Goal: Task Accomplishment & Management: Use online tool/utility

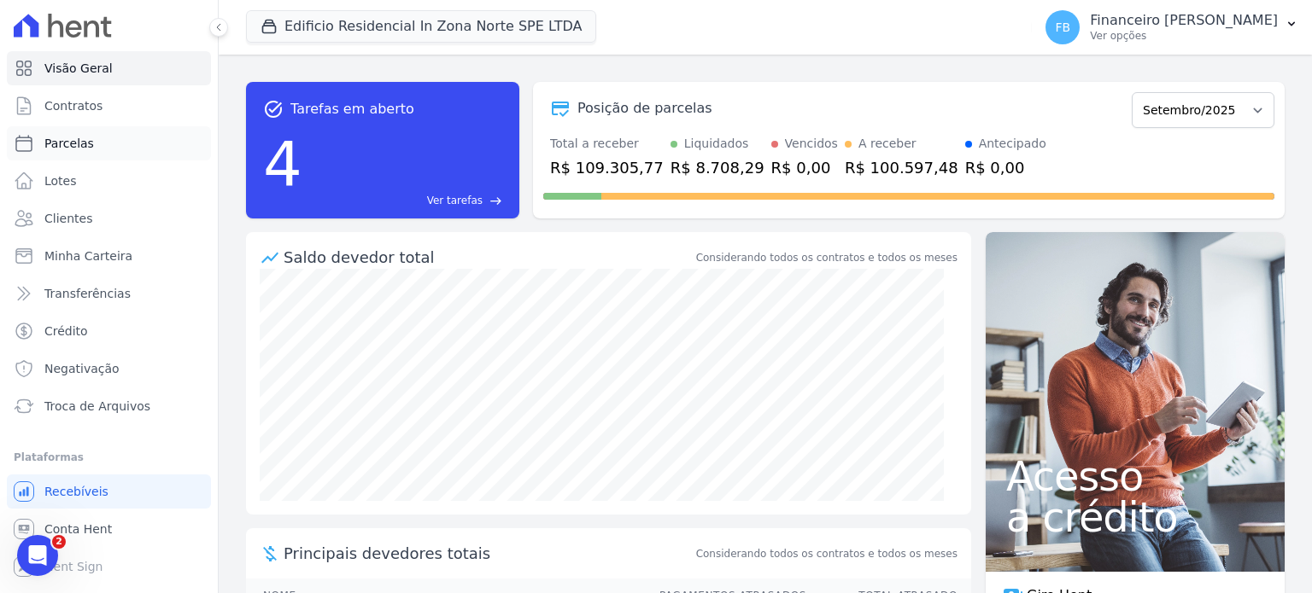
click at [122, 145] on link "Parcelas" at bounding box center [109, 143] width 204 height 34
select select
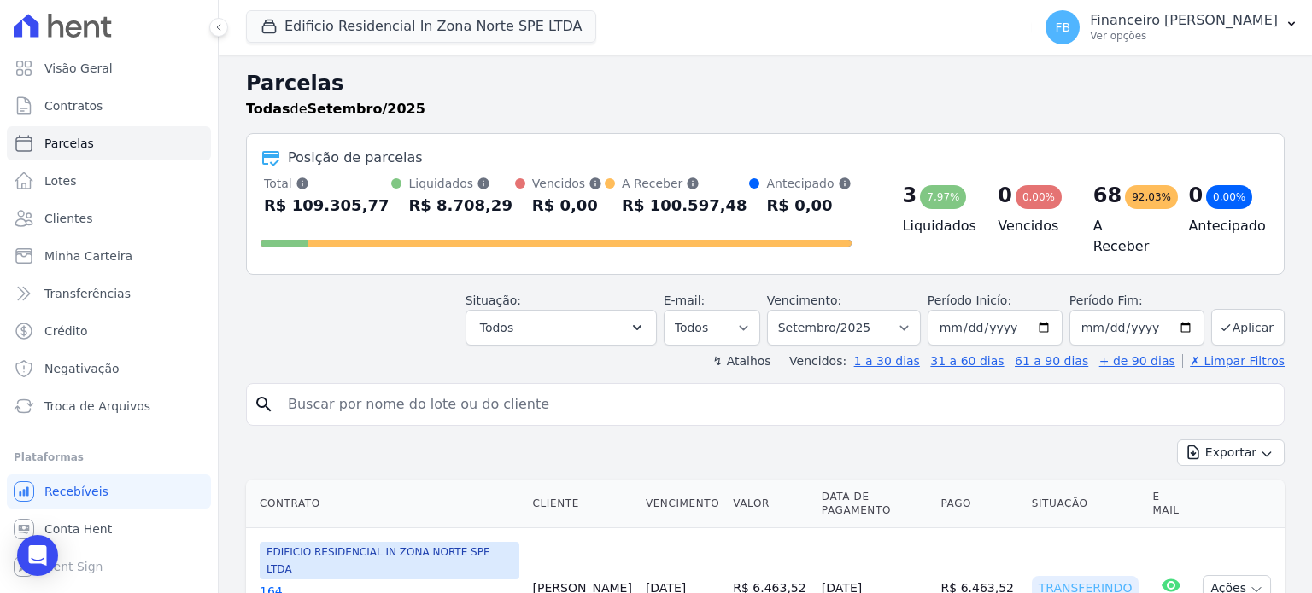
click at [413, 402] on input "search" at bounding box center [777, 405] width 999 height 34
type input "mtx"
select select
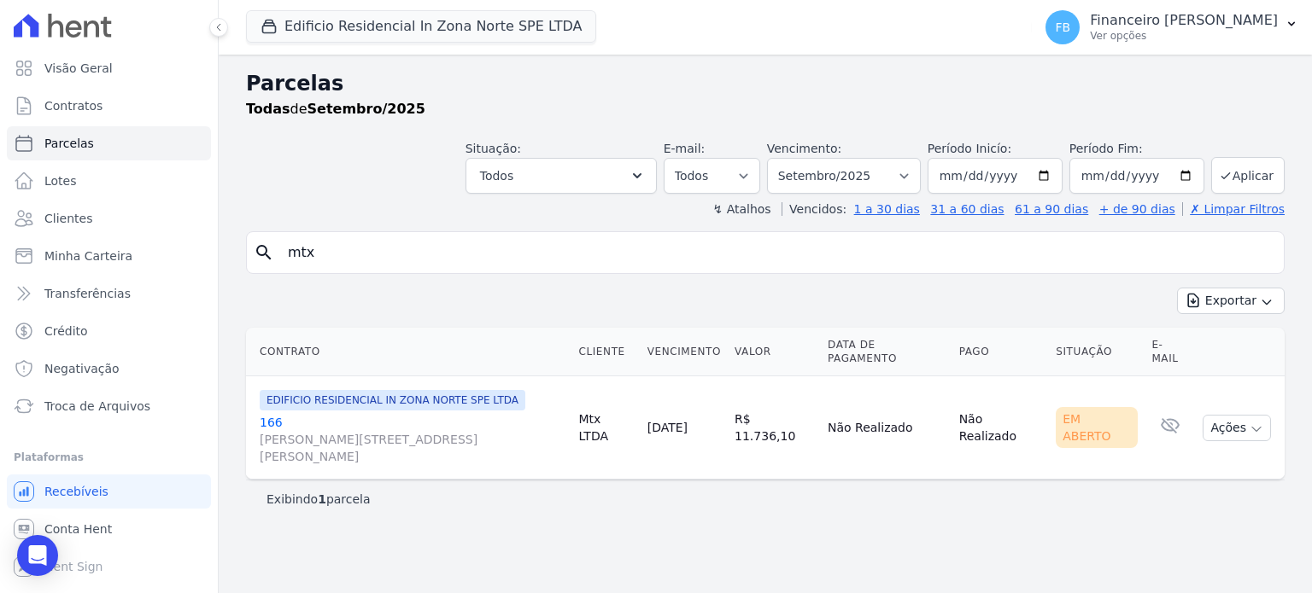
click at [269, 414] on link "[GEOGRAPHIC_DATA][PERSON_NAME][STREET_ADDRESS][PERSON_NAME][GEOGRAPHIC_DATA]" at bounding box center [412, 439] width 305 height 51
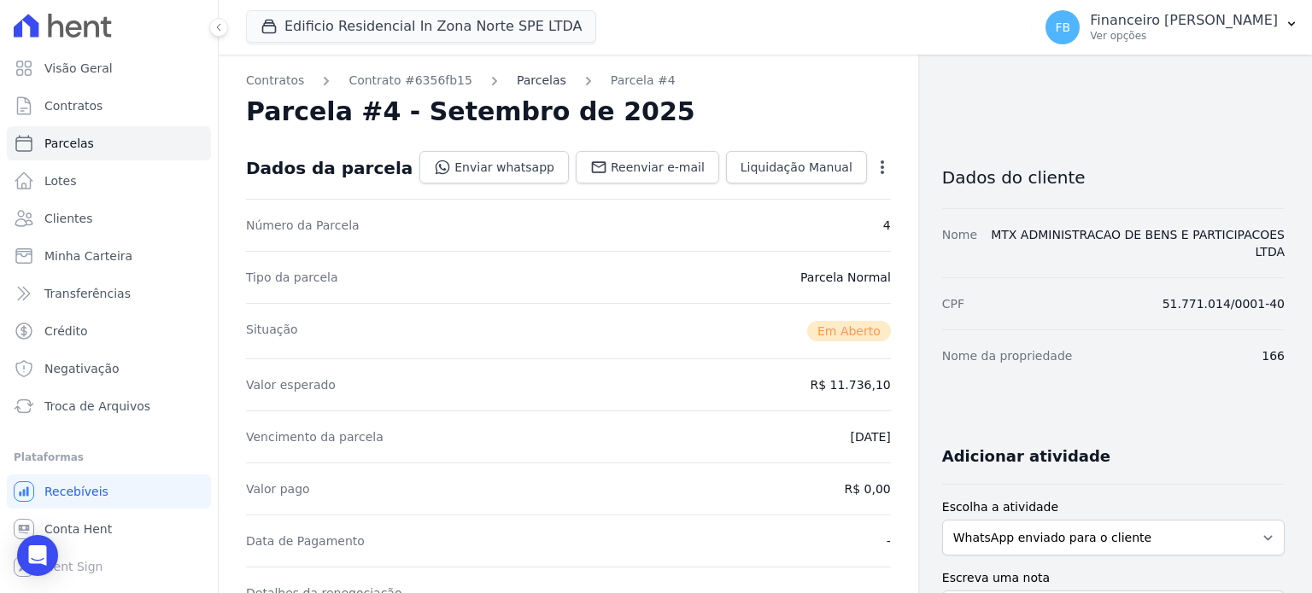
click at [517, 84] on link "Parcelas" at bounding box center [542, 81] width 50 height 18
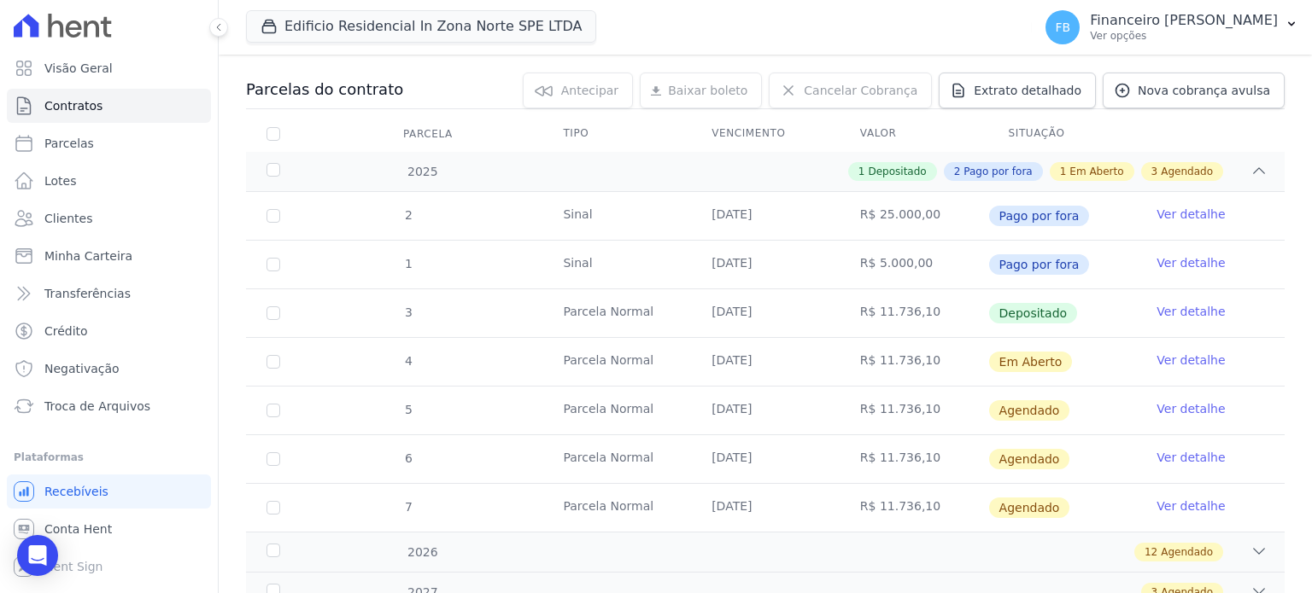
scroll to position [171, 0]
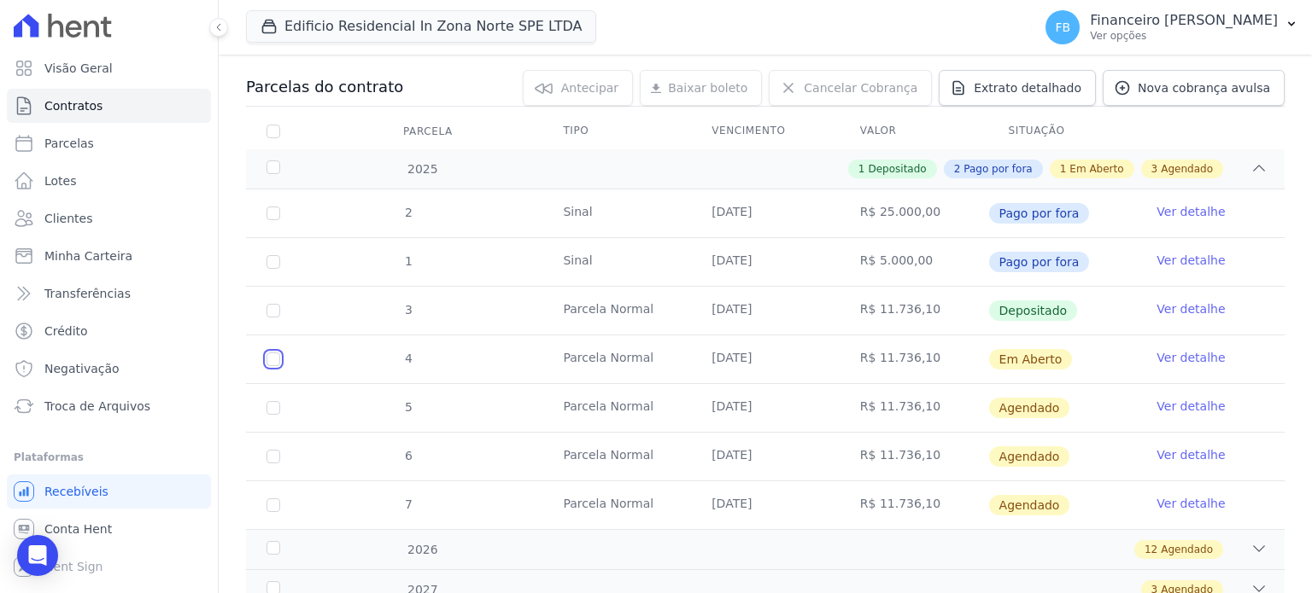
click at [270, 360] on input "checkbox" at bounding box center [273, 360] width 14 height 14
checkbox input "true"
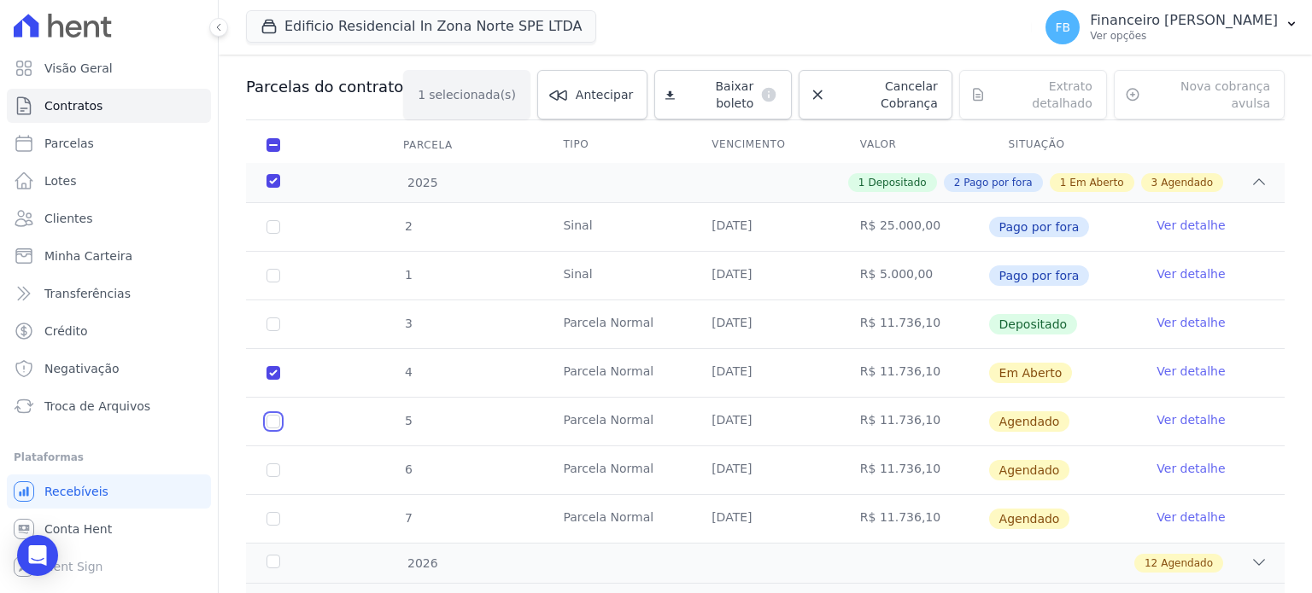
click at [272, 415] on input "checkbox" at bounding box center [273, 422] width 14 height 14
checkbox input "true"
click at [270, 429] on input "checkbox" at bounding box center [273, 422] width 14 height 14
checkbox input "true"
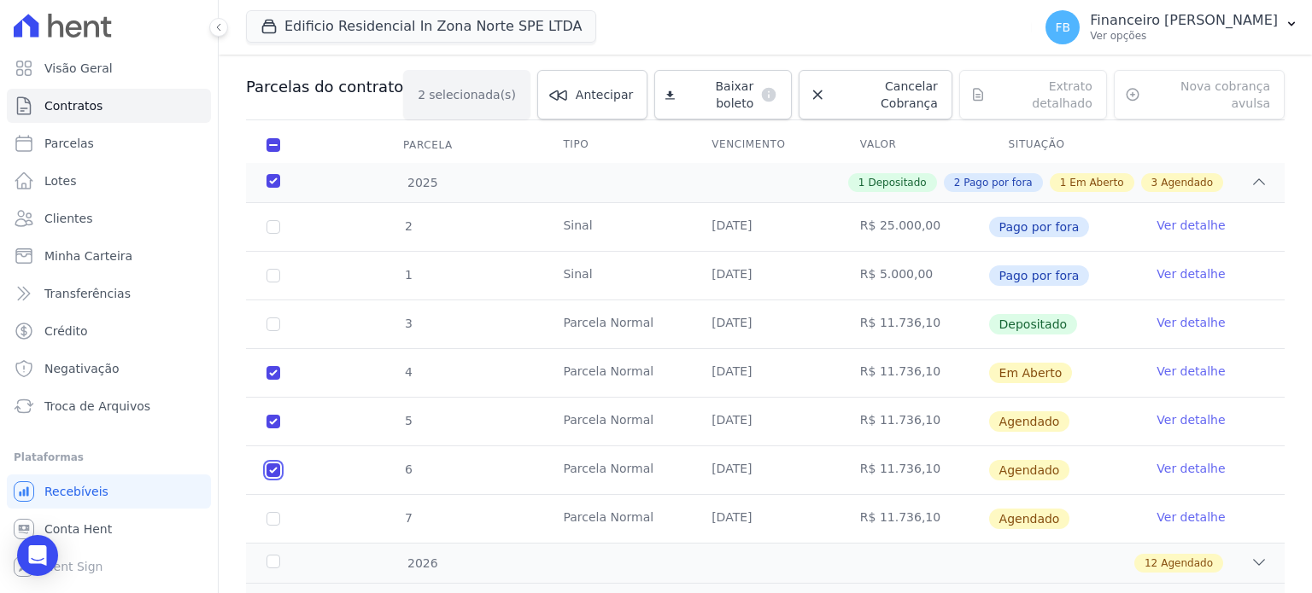
checkbox input "true"
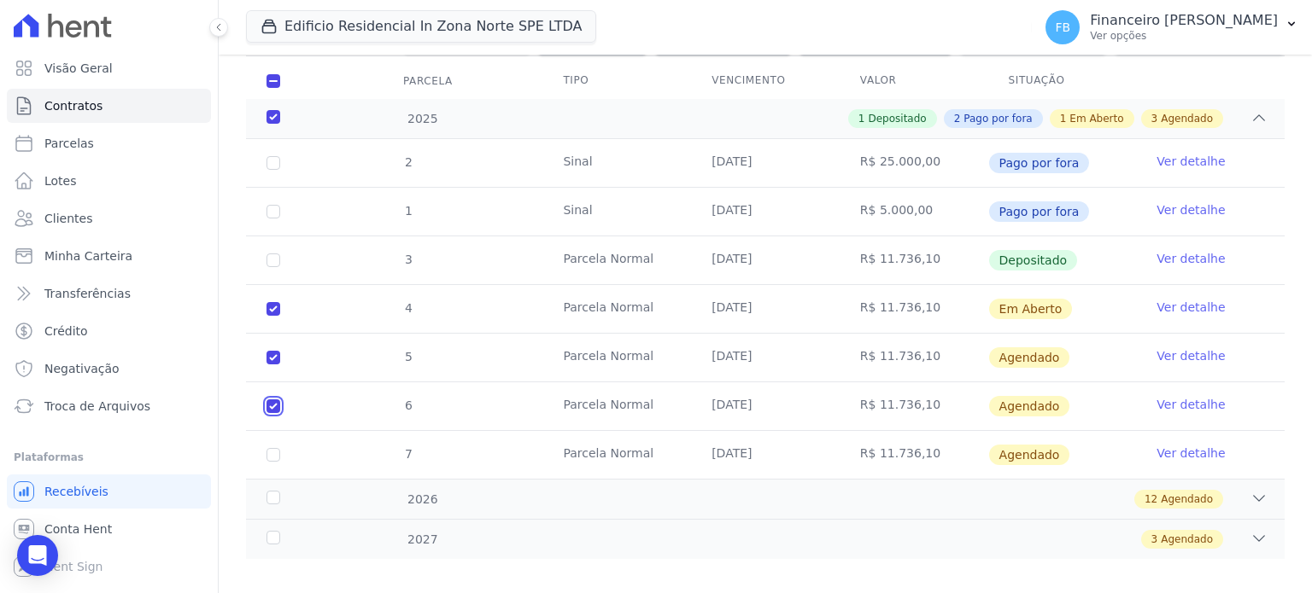
scroll to position [236, 0]
click at [280, 437] on td "7" at bounding box center [273, 454] width 55 height 48
click at [1250, 489] on icon at bounding box center [1258, 497] width 17 height 17
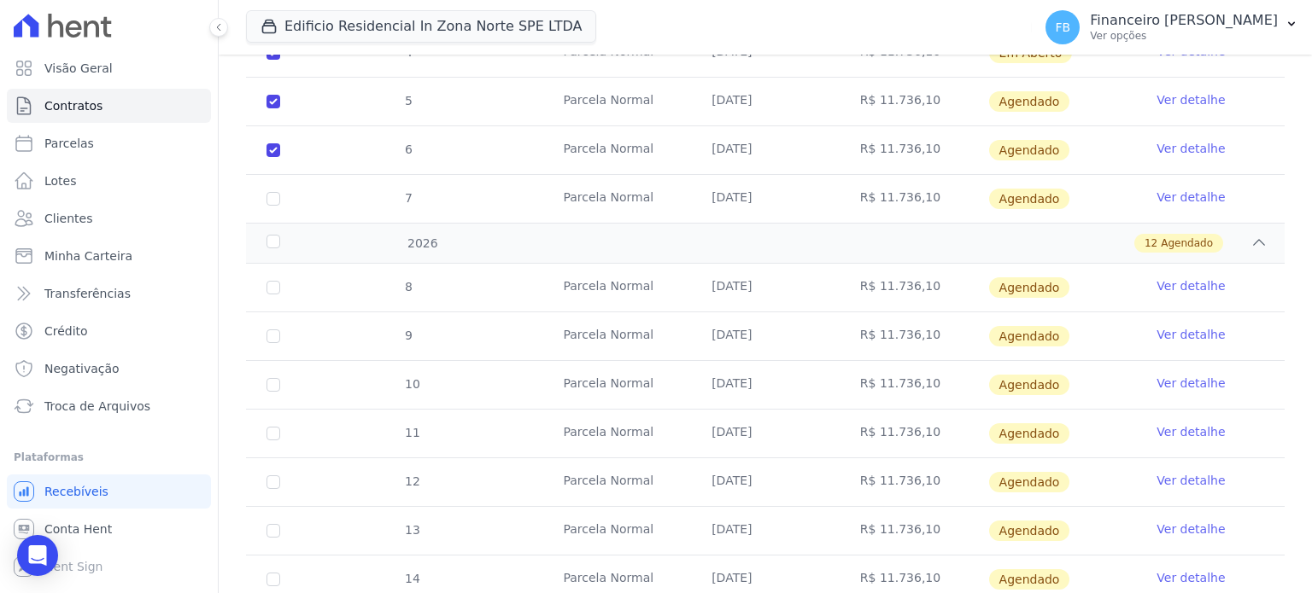
scroll to position [492, 0]
click at [270, 234] on div "2026" at bounding box center [308, 243] width 91 height 18
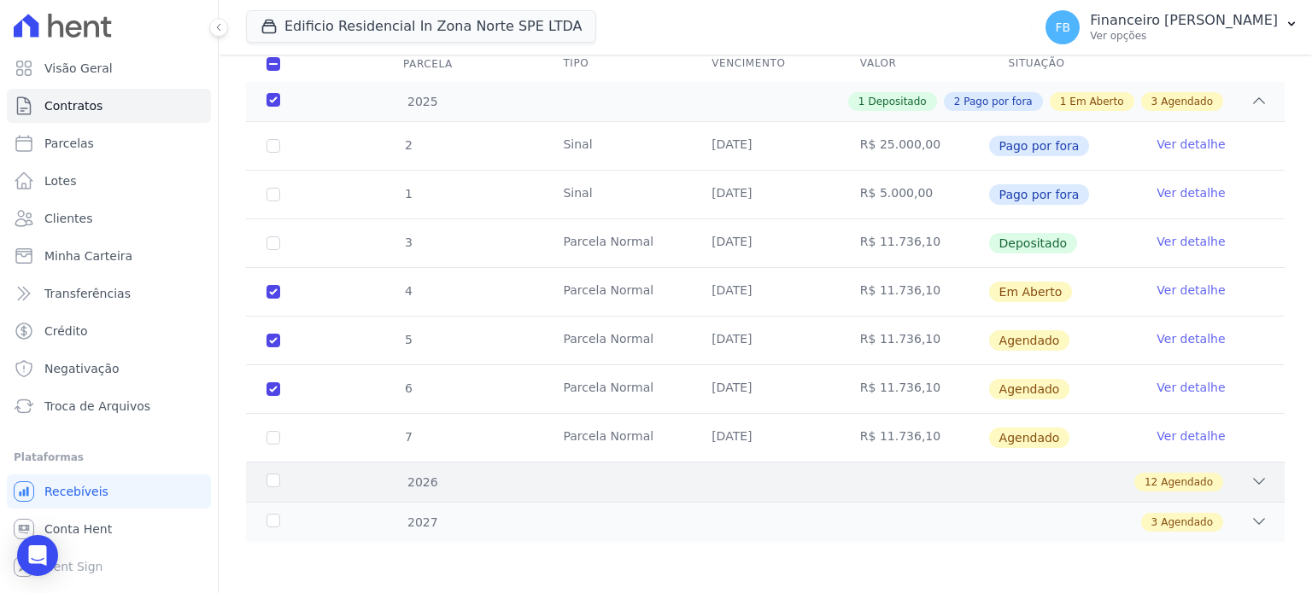
scroll to position [236, 0]
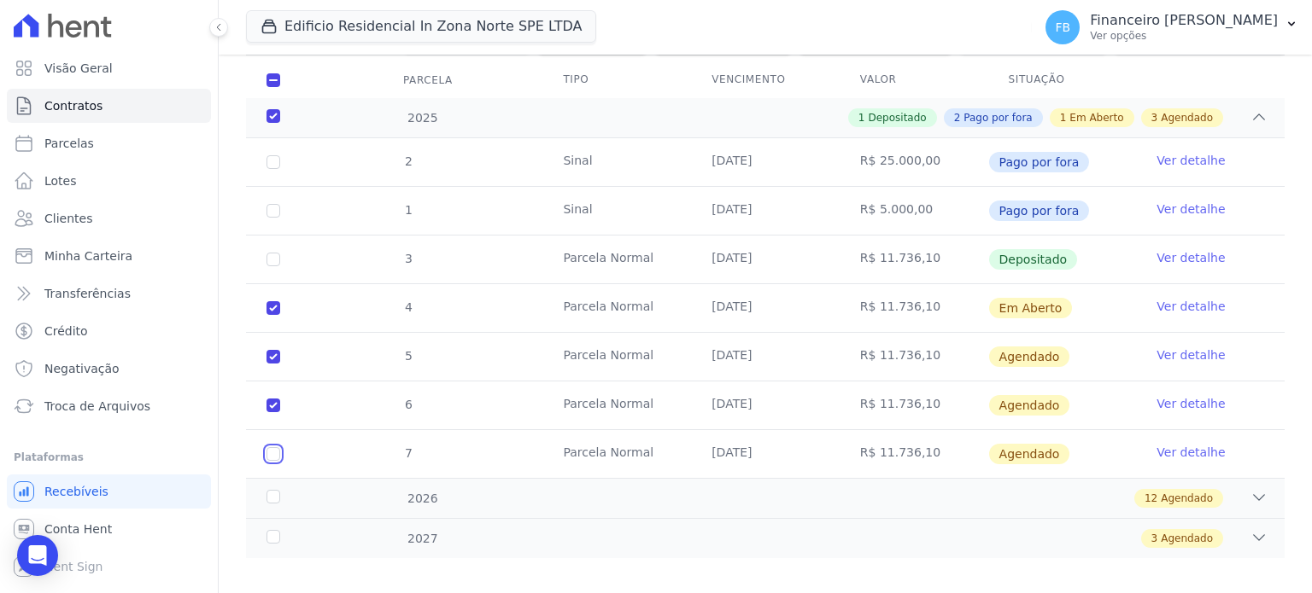
click at [276, 364] on input "checkbox" at bounding box center [273, 357] width 14 height 14
checkbox input "true"
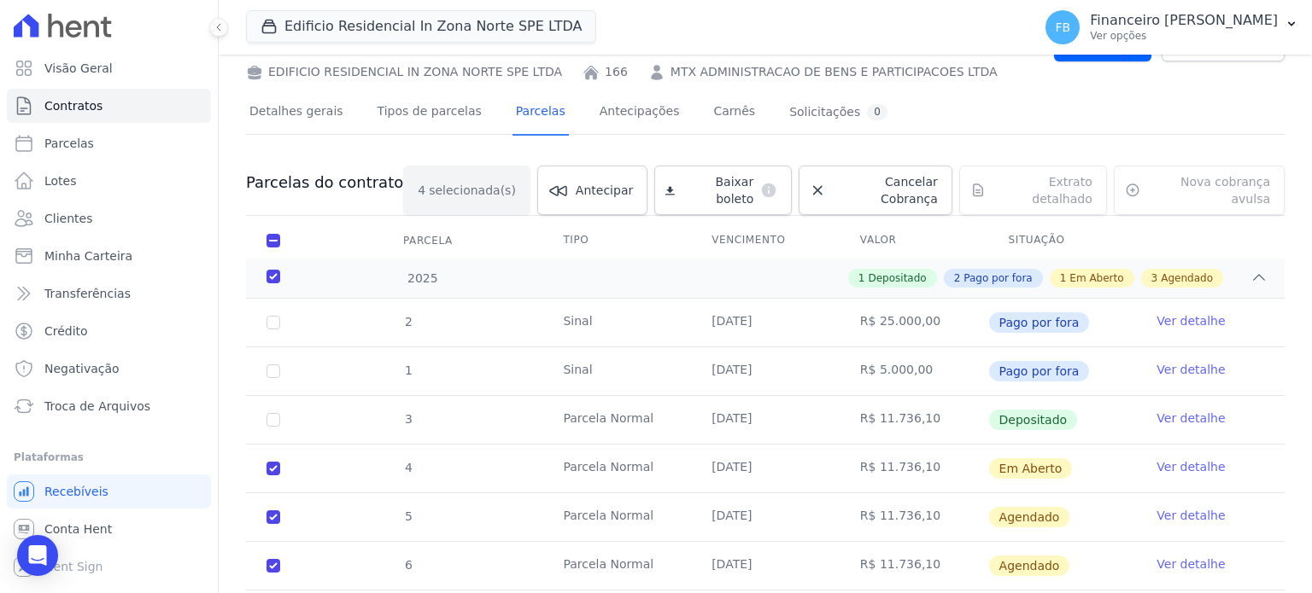
scroll to position [65, 0]
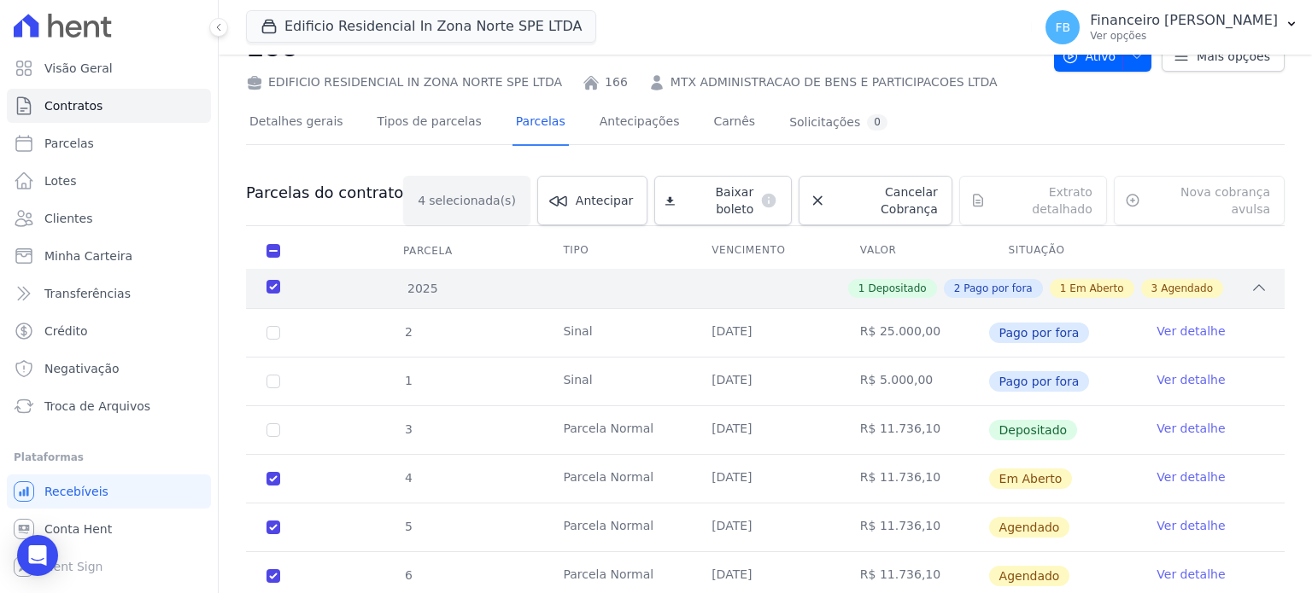
click at [280, 280] on div "2025" at bounding box center [308, 289] width 91 height 18
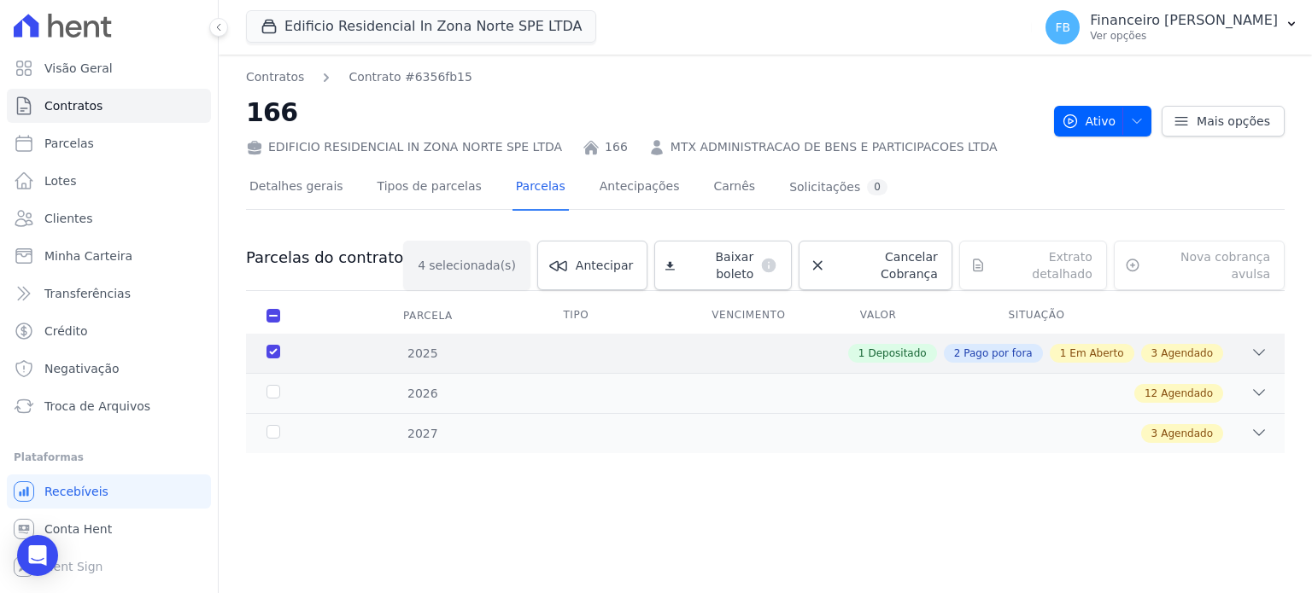
click at [1257, 344] on icon at bounding box center [1258, 352] width 17 height 17
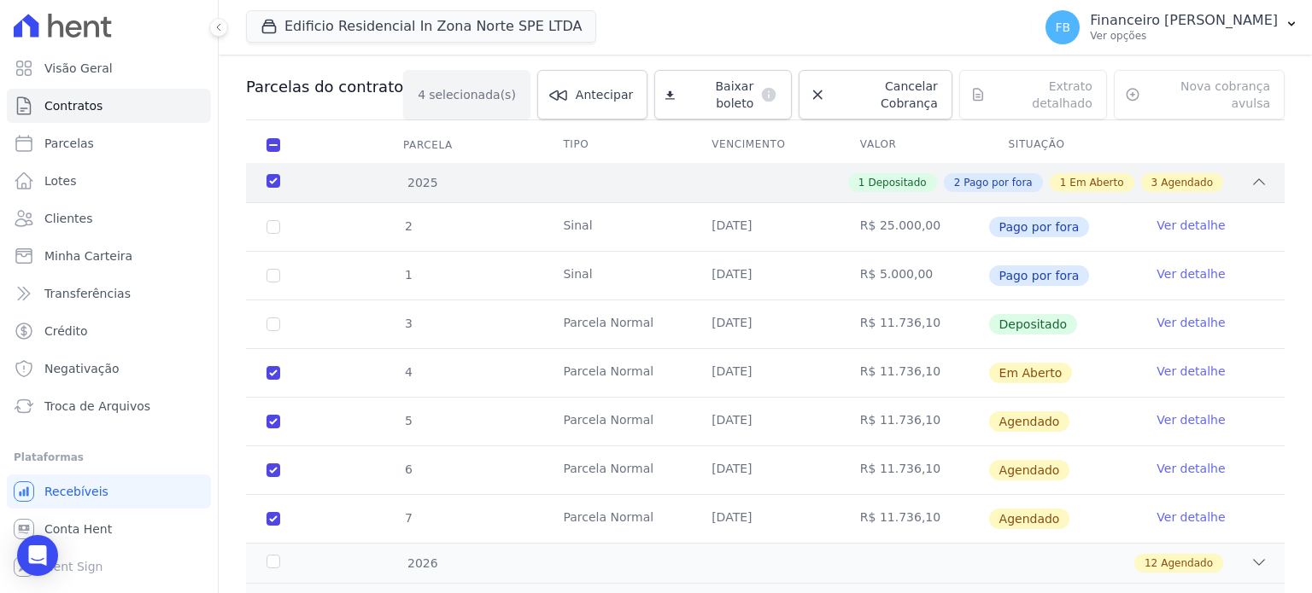
scroll to position [236, 0]
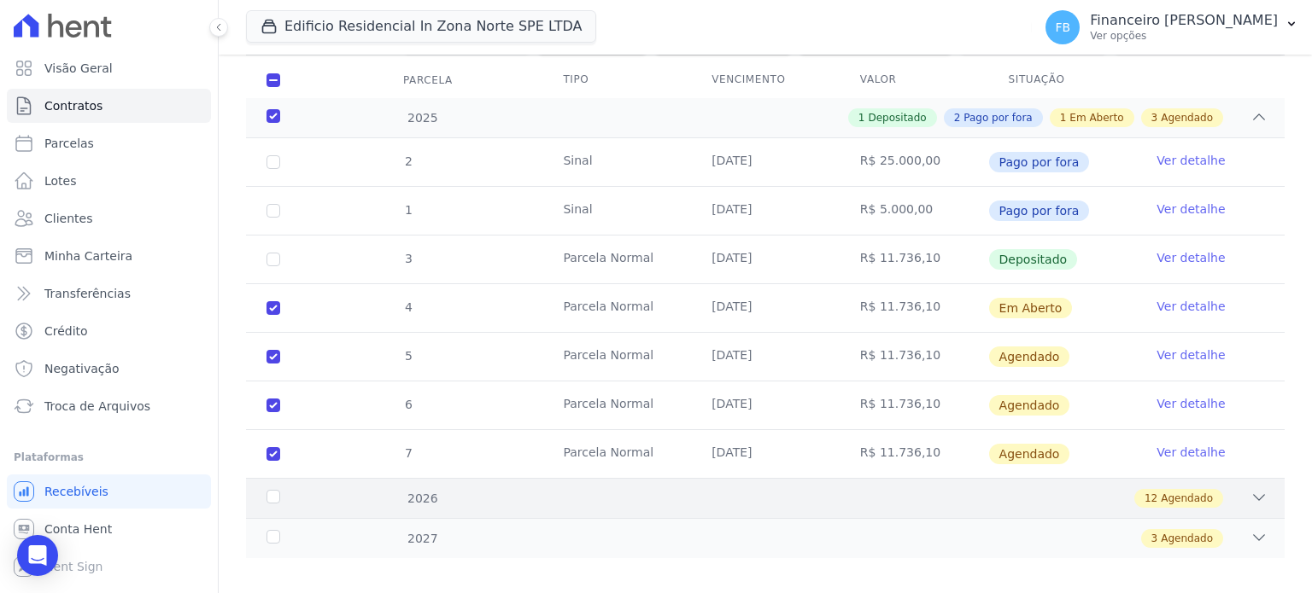
click at [1251, 489] on icon at bounding box center [1258, 497] width 17 height 17
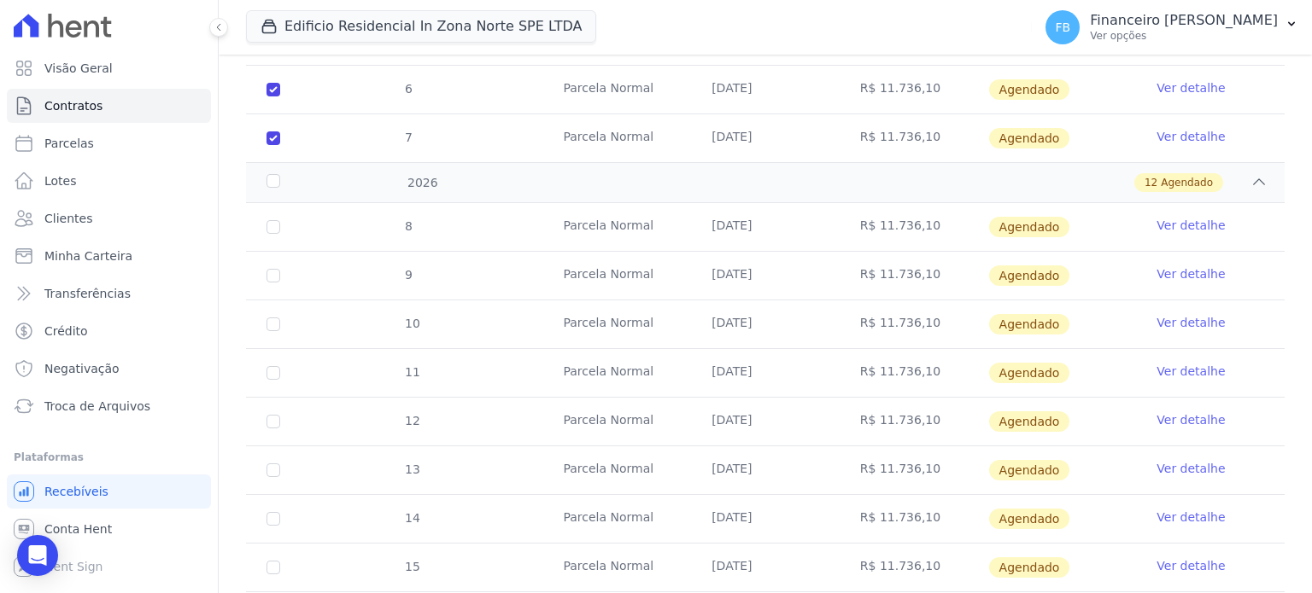
scroll to position [663, 0]
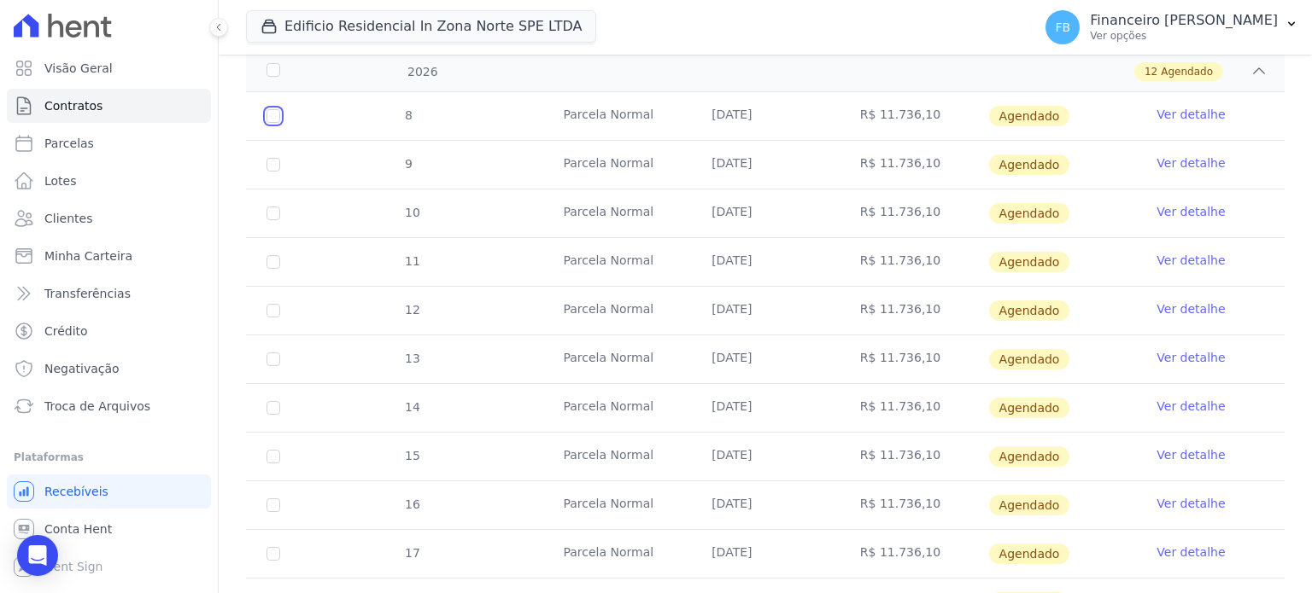
drag, startPoint x: 268, startPoint y: 105, endPoint x: 270, endPoint y: 133, distance: 28.2
click at [268, 109] on input "checkbox" at bounding box center [273, 116] width 14 height 14
checkbox input "true"
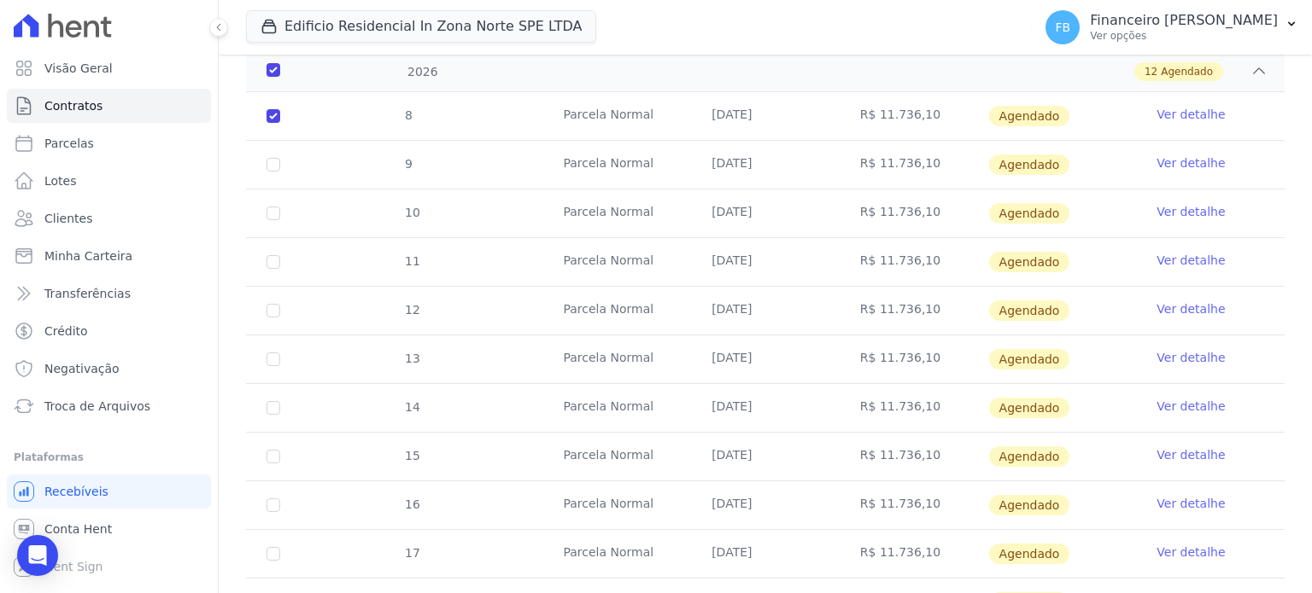
click at [276, 155] on td "9" at bounding box center [273, 165] width 55 height 48
click at [274, 123] on input "checkbox" at bounding box center [273, 116] width 14 height 14
checkbox input "true"
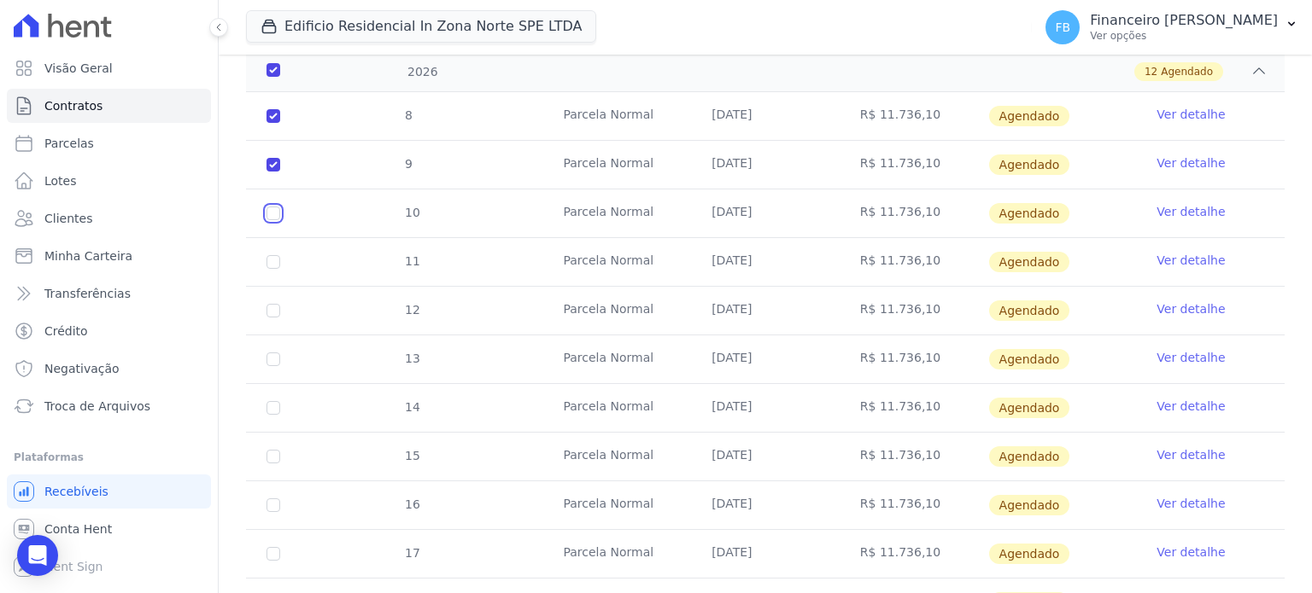
drag, startPoint x: 272, startPoint y: 195, endPoint x: 270, endPoint y: 231, distance: 36.8
click at [273, 123] on input "checkbox" at bounding box center [273, 116] width 14 height 14
checkbox input "true"
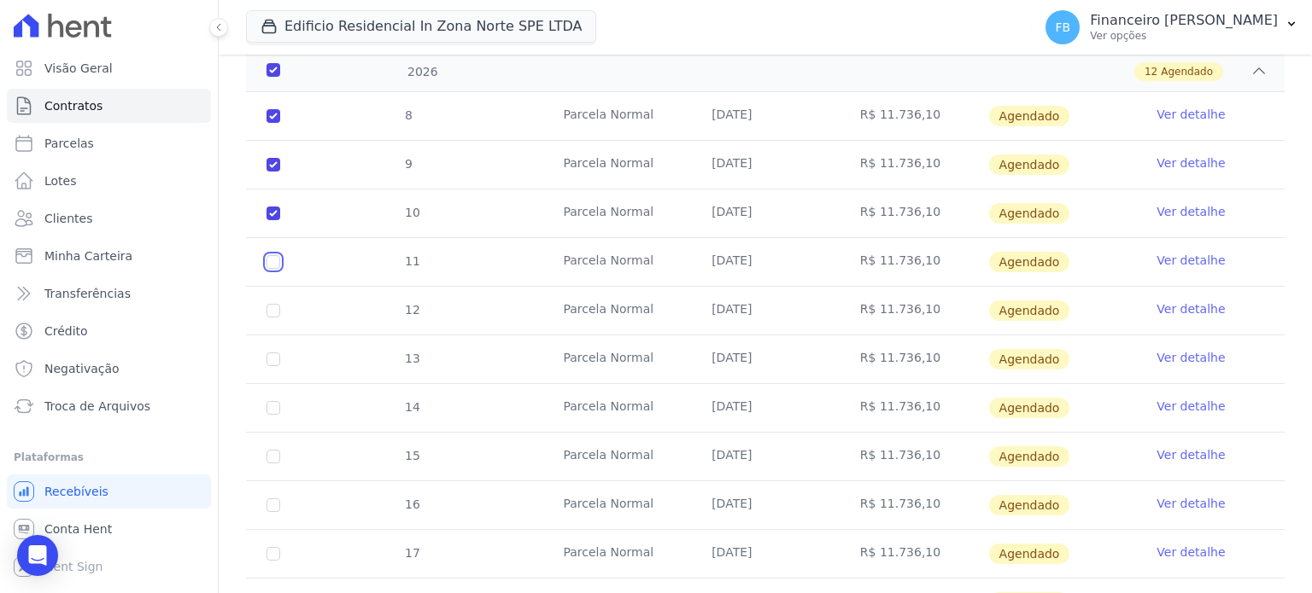
click at [271, 123] on input "checkbox" at bounding box center [273, 116] width 14 height 14
checkbox input "true"
click at [278, 123] on input "checkbox" at bounding box center [273, 116] width 14 height 14
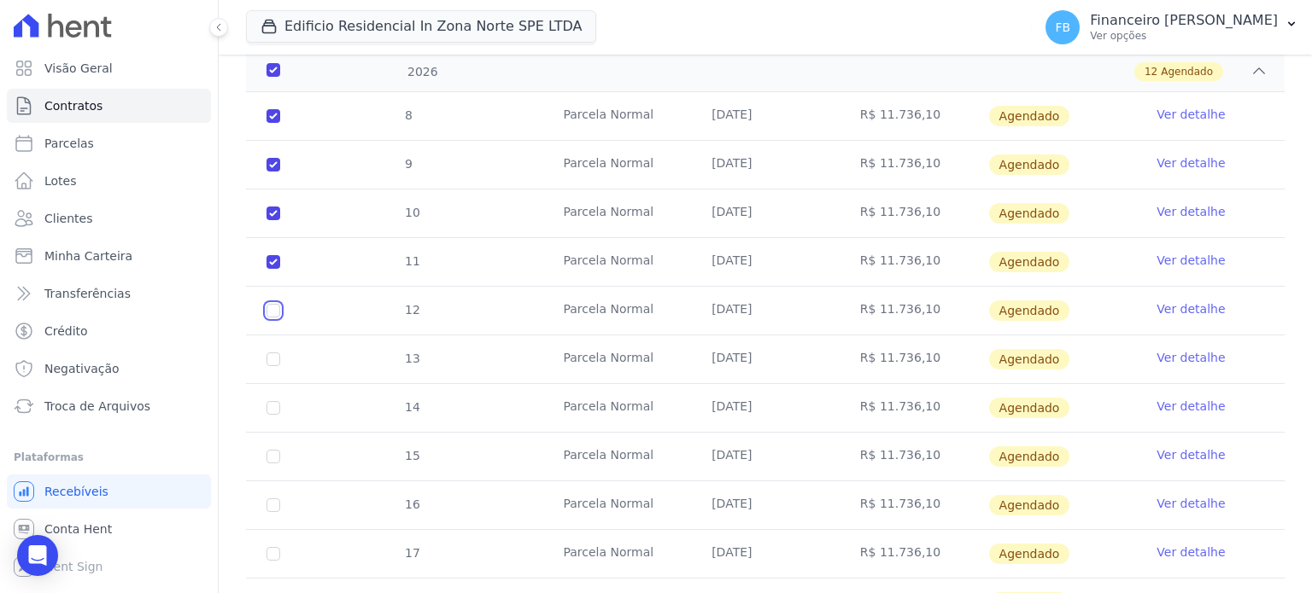
checkbox input "true"
click at [274, 123] on input "checkbox" at bounding box center [273, 116] width 14 height 14
checkbox input "true"
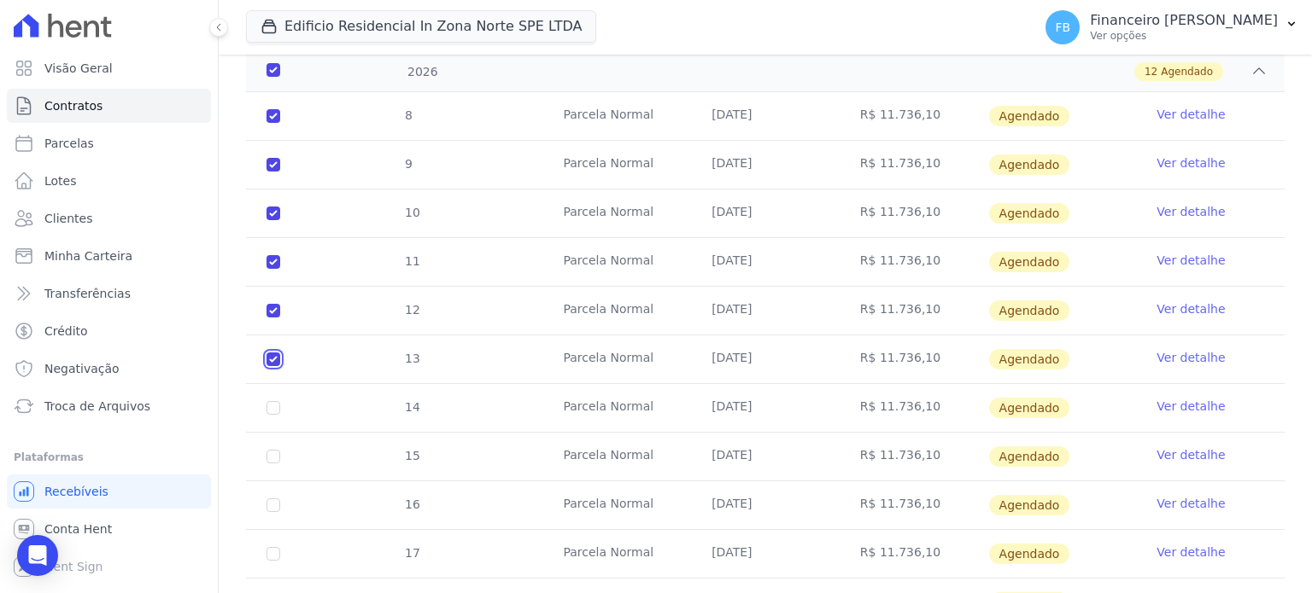
checkbox input "true"
click at [269, 123] on input "checkbox" at bounding box center [273, 116] width 14 height 14
checkbox input "true"
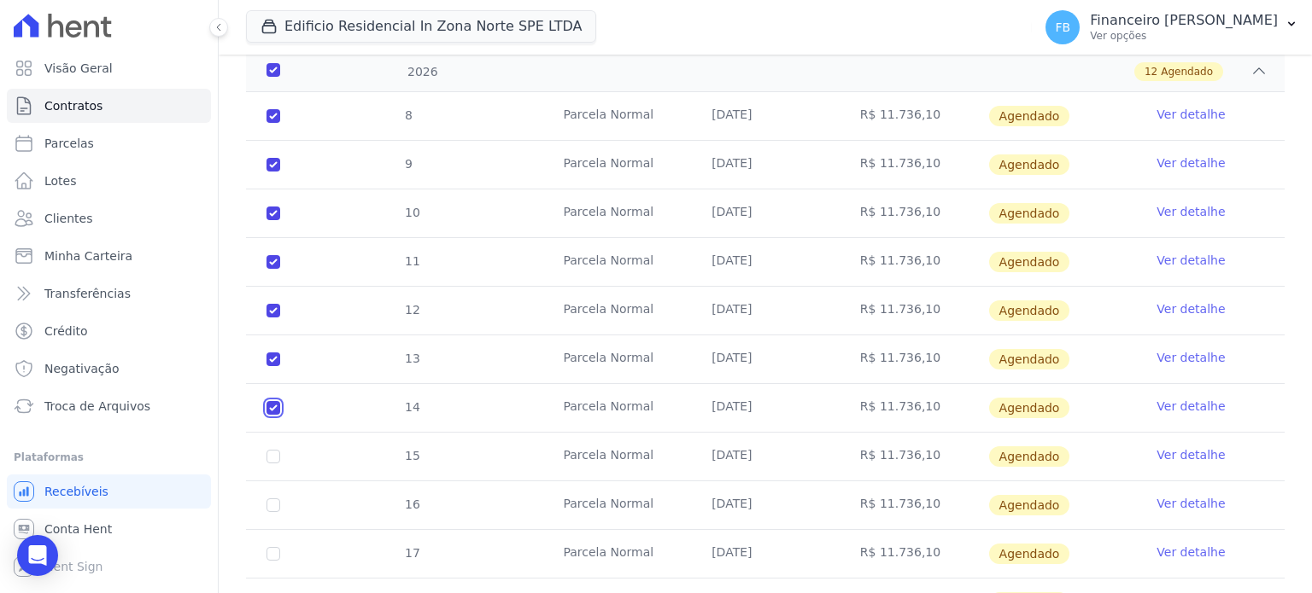
checkbox input "true"
click at [277, 123] on input "checkbox" at bounding box center [273, 116] width 14 height 14
checkbox input "true"
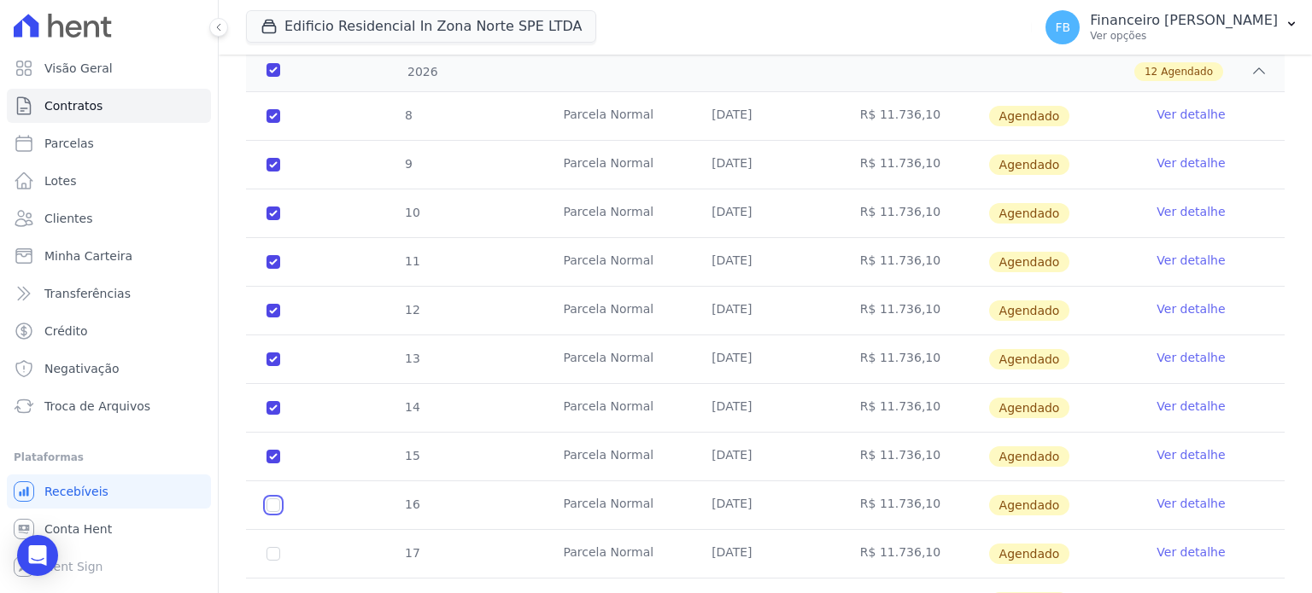
click at [275, 123] on input "checkbox" at bounding box center [273, 116] width 14 height 14
checkbox input "true"
click at [276, 123] on input "checkbox" at bounding box center [273, 116] width 14 height 14
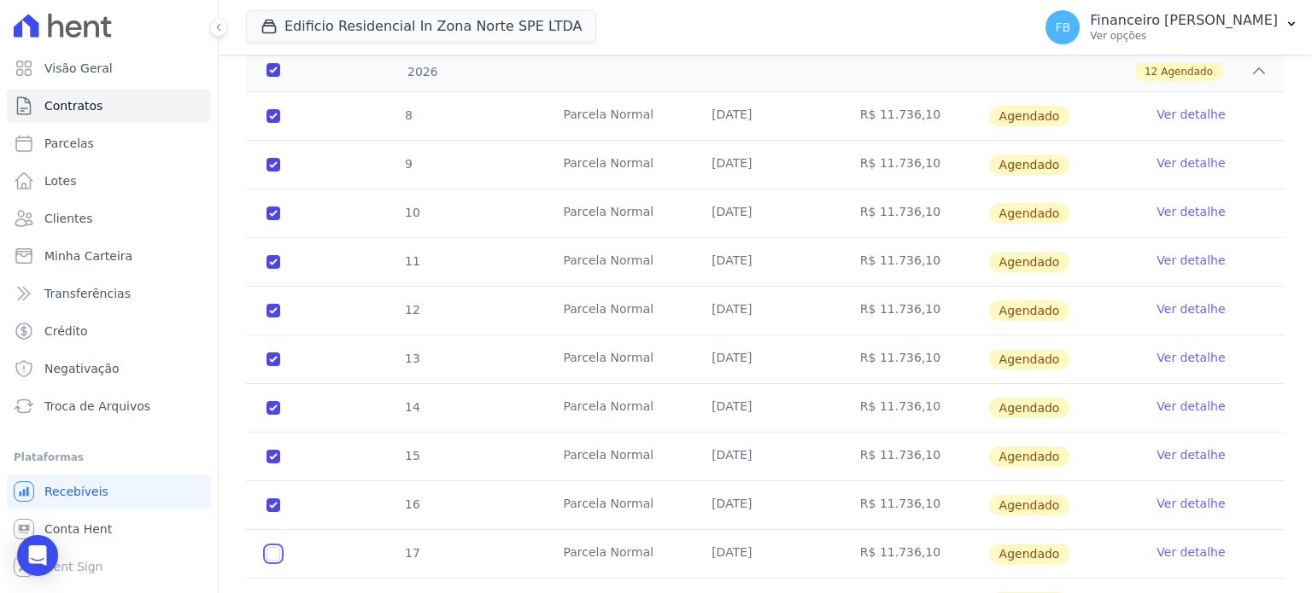
checkbox input "true"
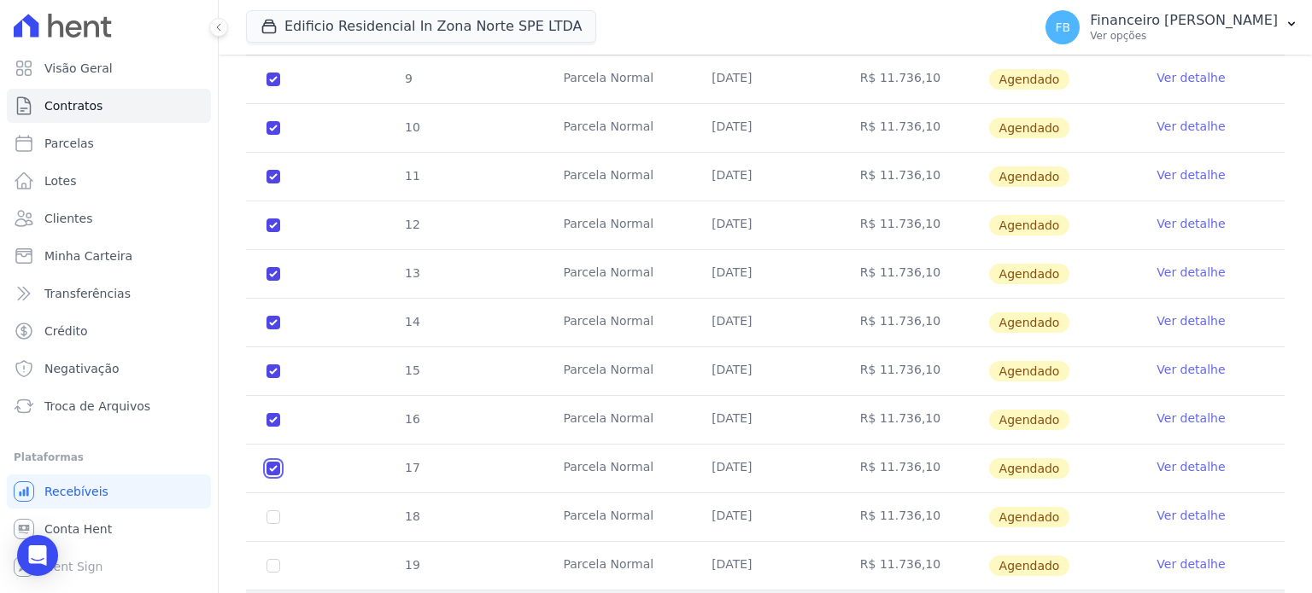
scroll to position [817, 0]
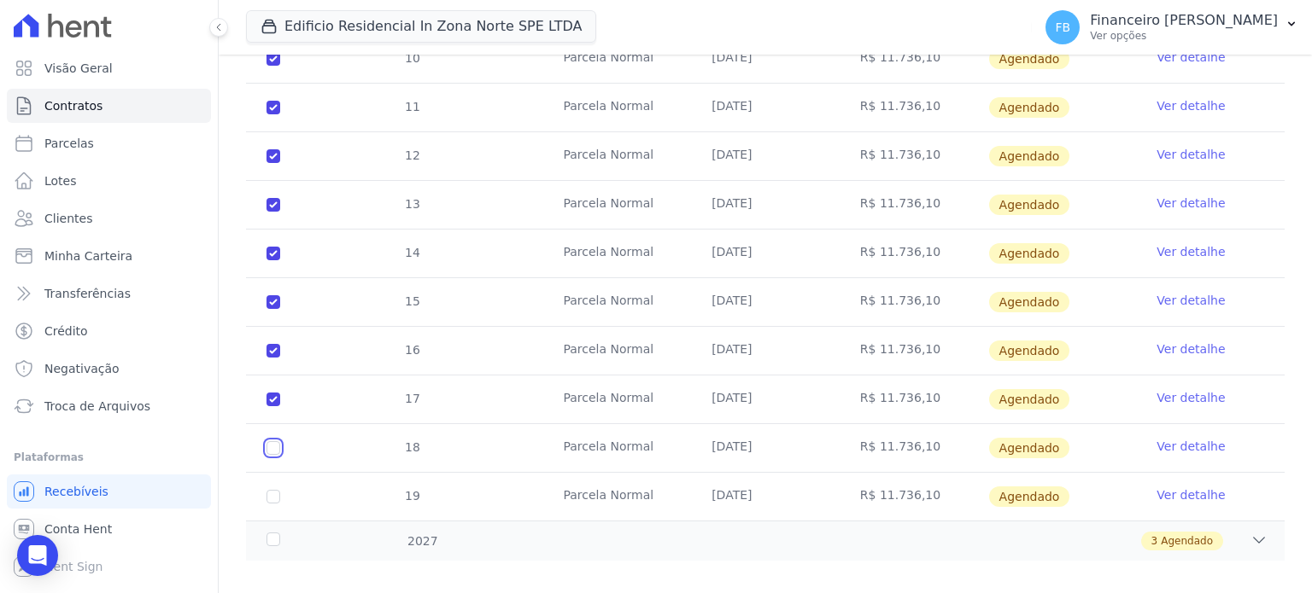
checkbox input "true"
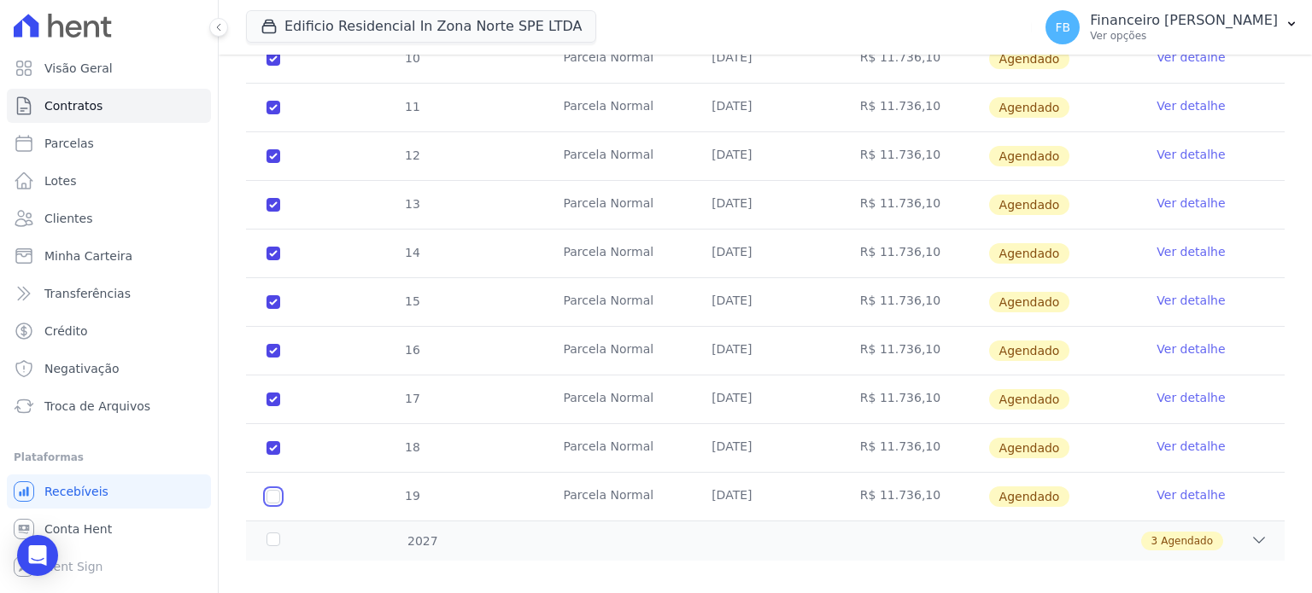
checkbox input "true"
drag, startPoint x: 1243, startPoint y: 525, endPoint x: 1235, endPoint y: 519, distance: 10.4
click at [1250, 532] on icon at bounding box center [1258, 540] width 17 height 17
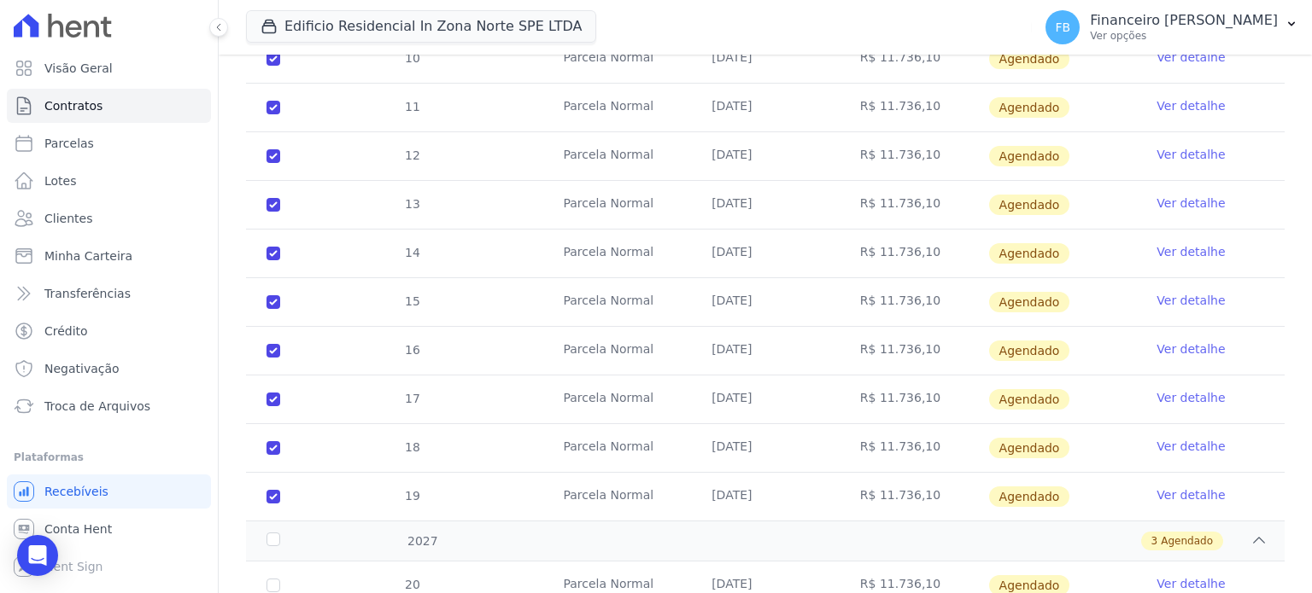
scroll to position [963, 0]
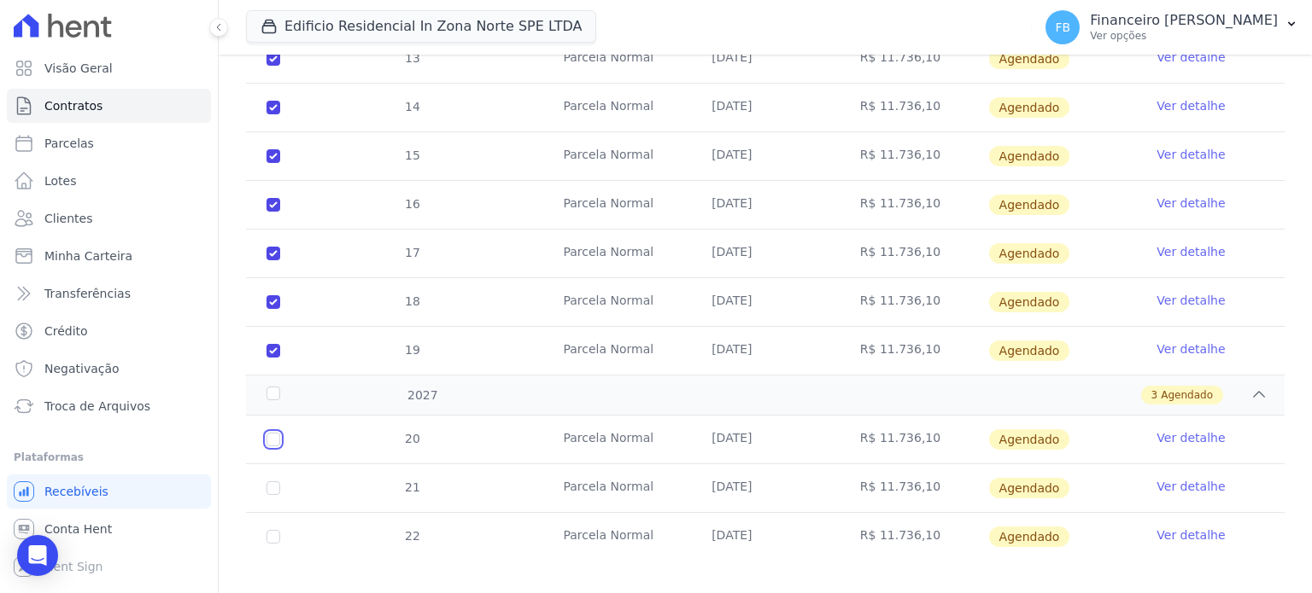
click at [272, 433] on input "checkbox" at bounding box center [273, 440] width 14 height 14
checkbox input "true"
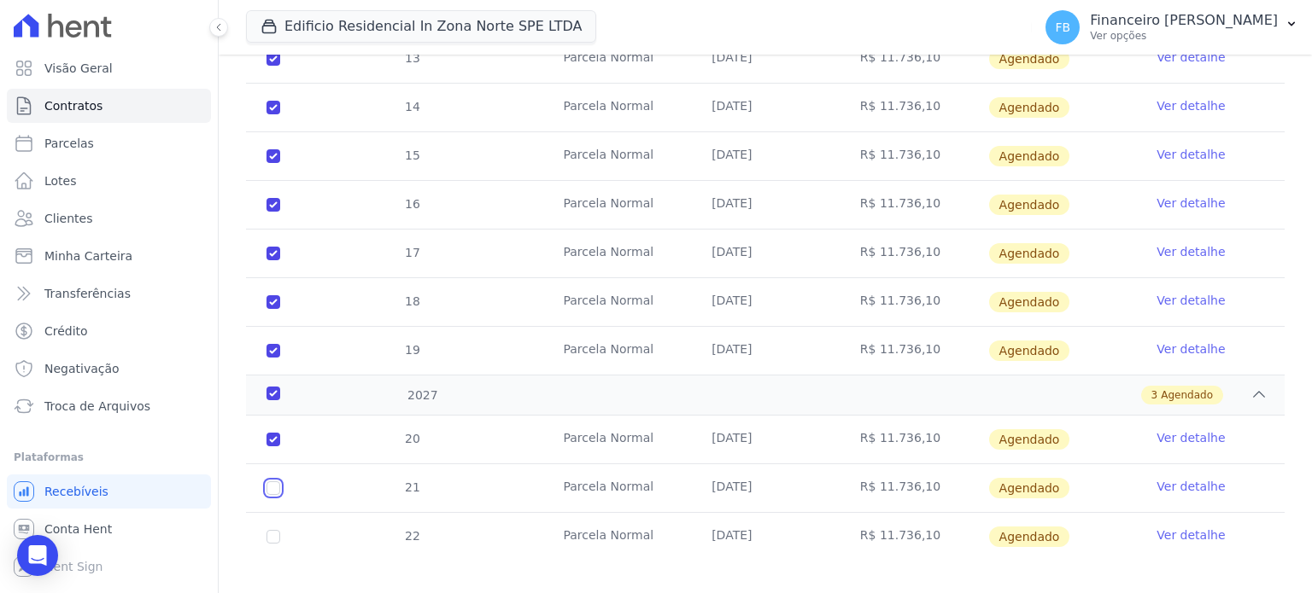
click at [274, 447] on input "checkbox" at bounding box center [273, 440] width 14 height 14
checkbox input "true"
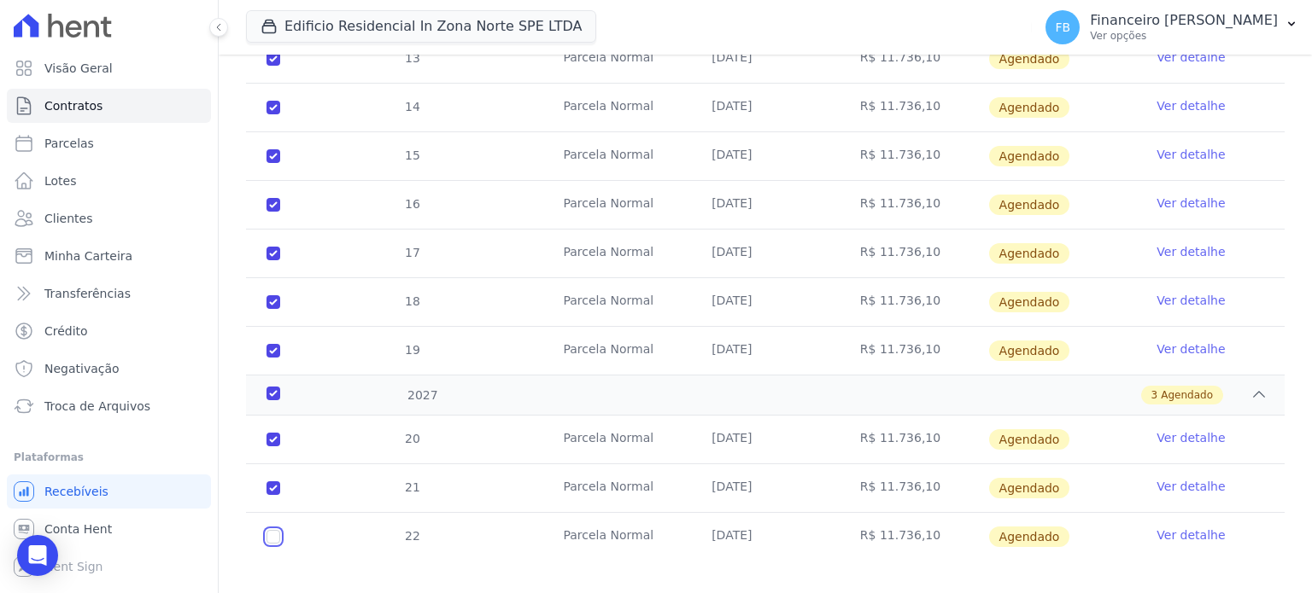
click at [274, 447] on input "checkbox" at bounding box center [273, 440] width 14 height 14
checkbox input "true"
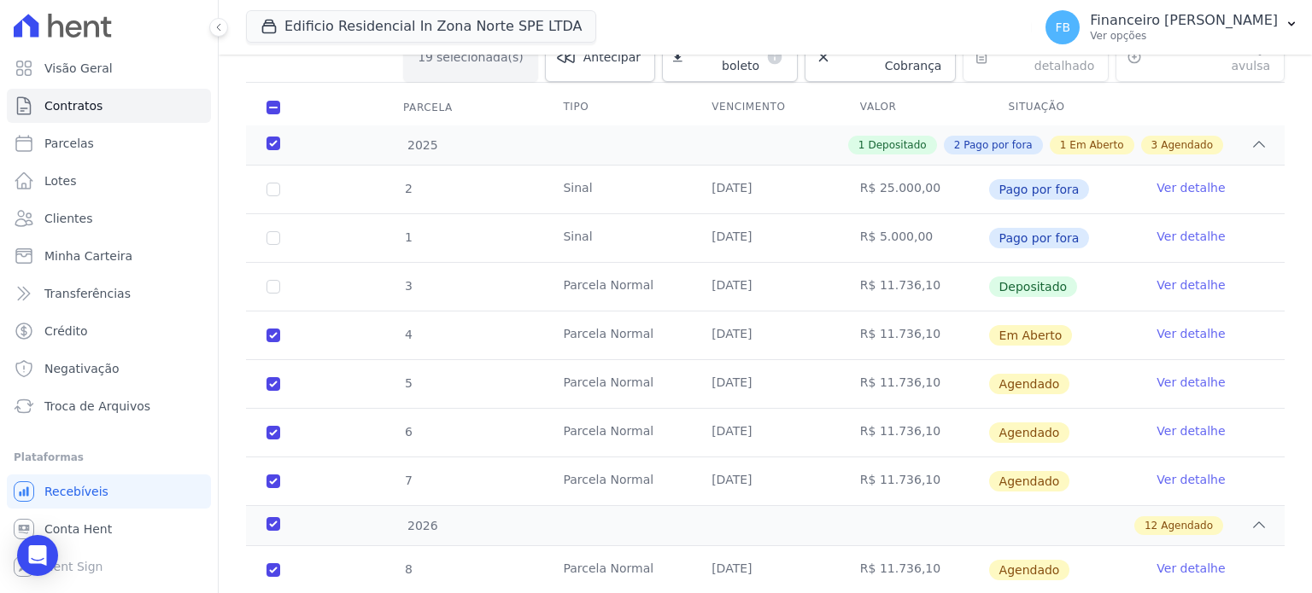
scroll to position [0, 0]
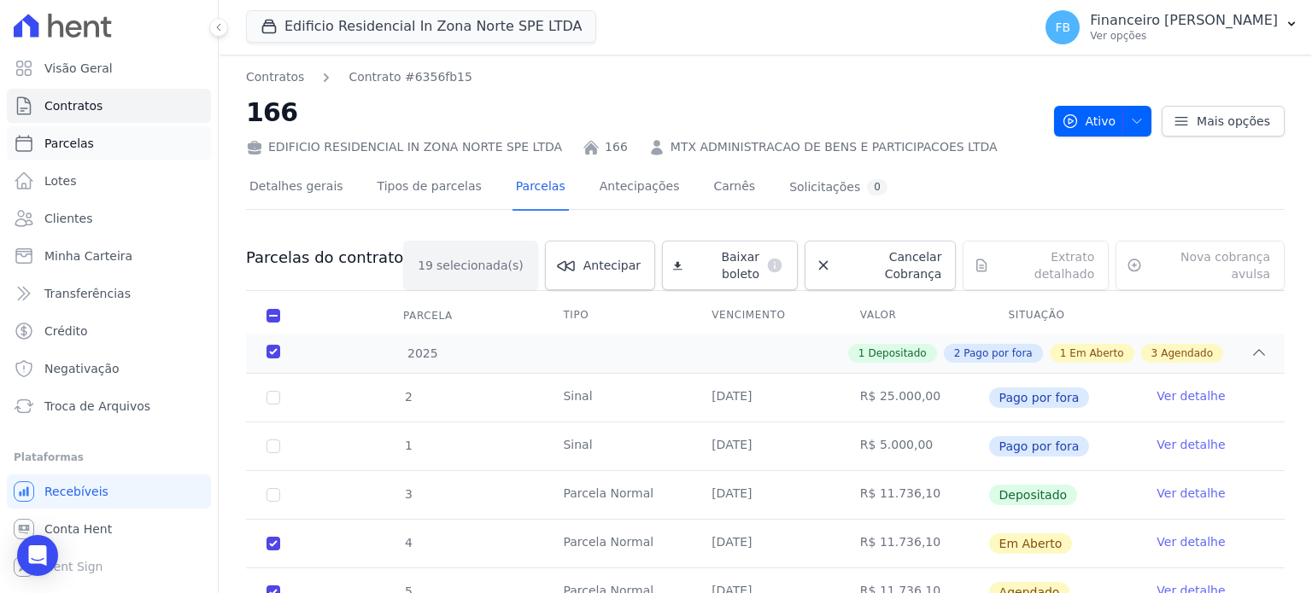
click at [115, 143] on link "Parcelas" at bounding box center [109, 143] width 204 height 34
select select
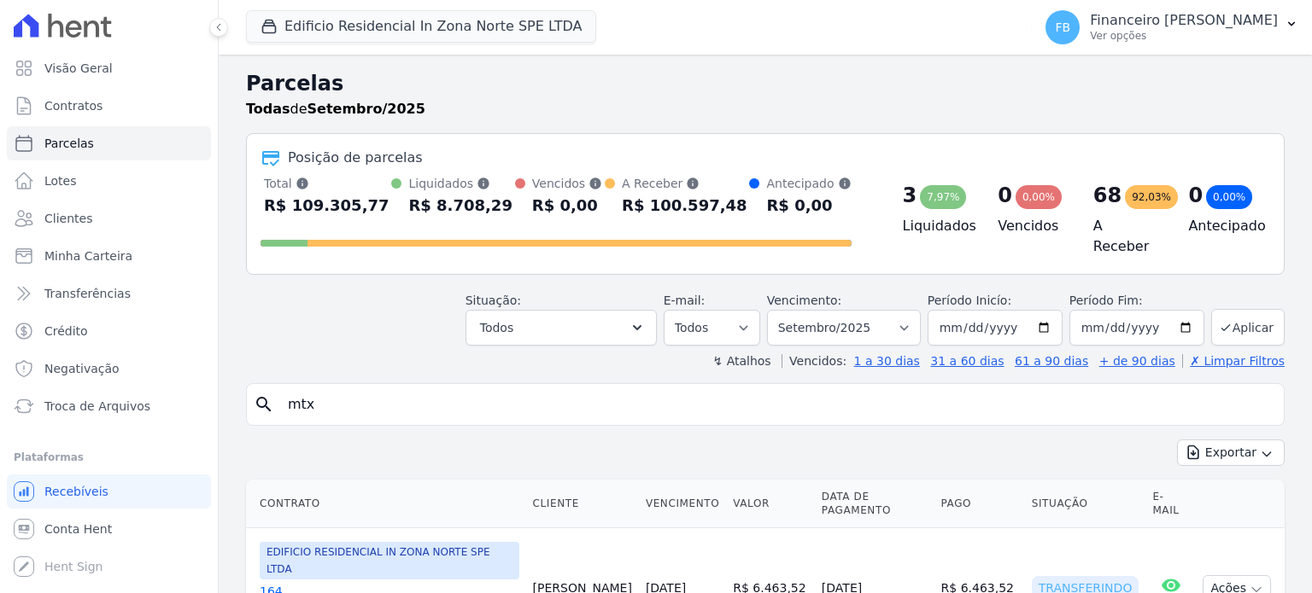
select select
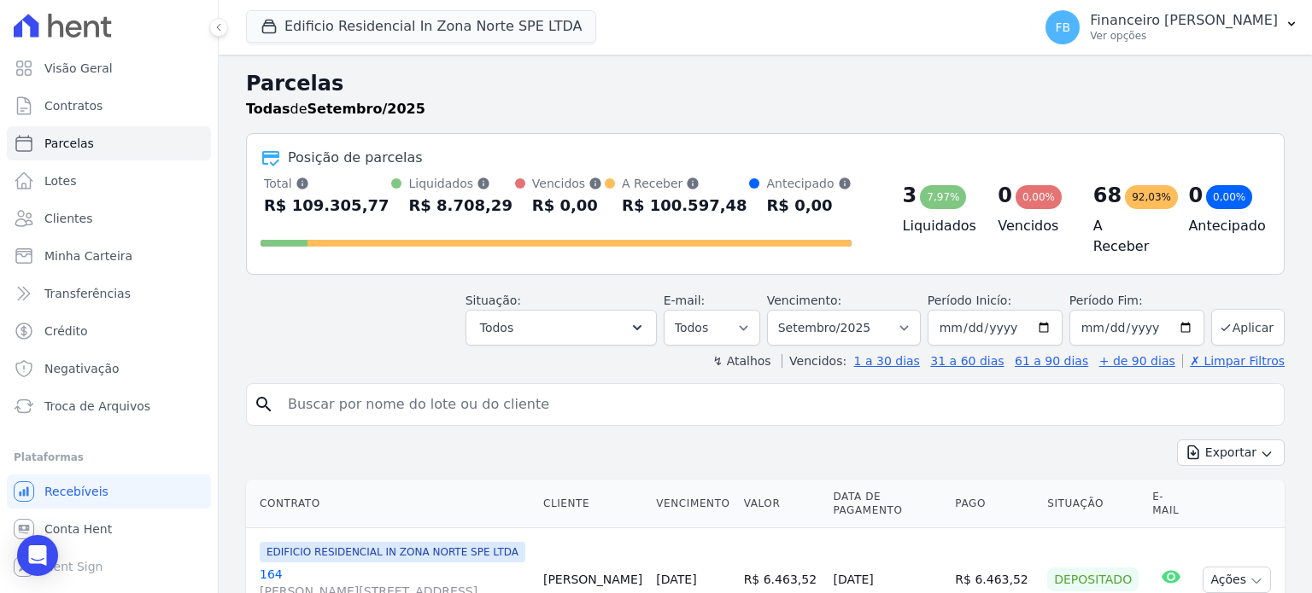
click at [418, 399] on input "search" at bounding box center [777, 405] width 999 height 34
type input "mtx"
select select
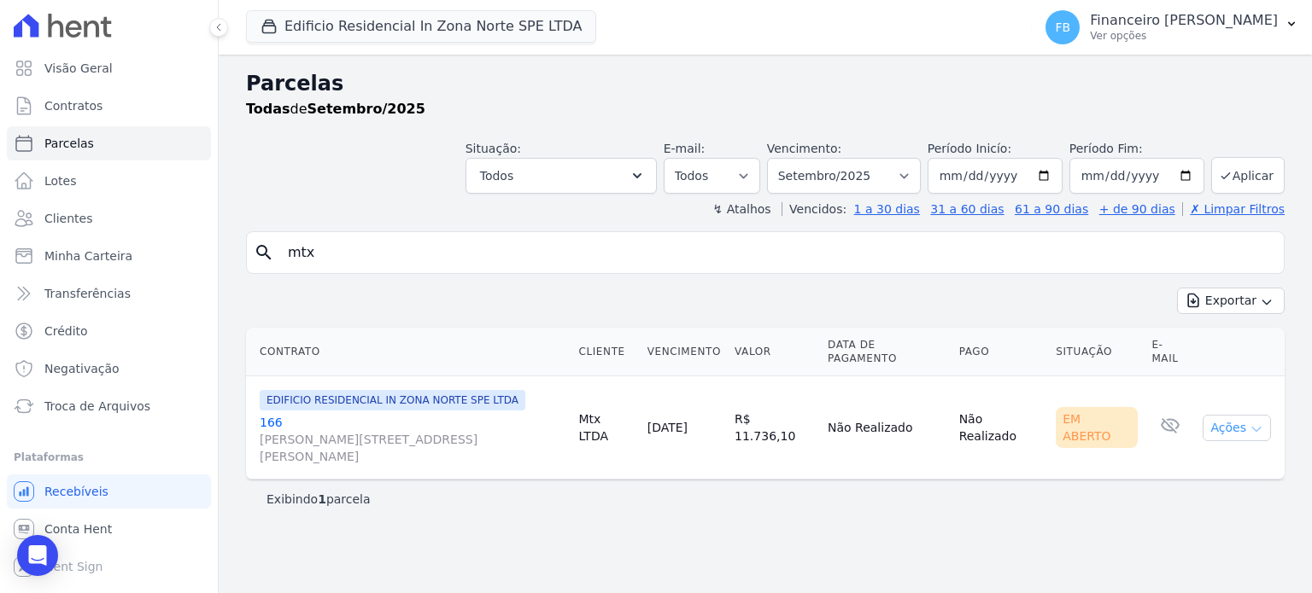
click at [1262, 423] on icon "button" at bounding box center [1256, 430] width 14 height 14
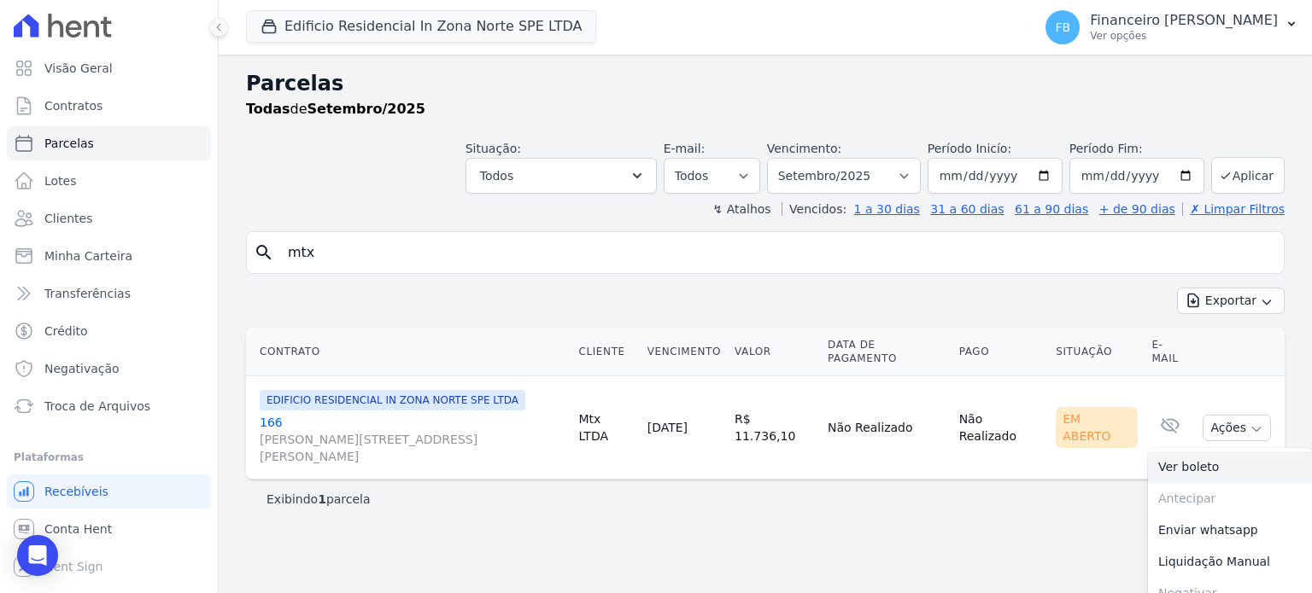
click at [1211, 452] on link "Ver boleto" at bounding box center [1230, 468] width 164 height 32
click at [109, 408] on span "Troca de Arquivos" at bounding box center [97, 406] width 106 height 17
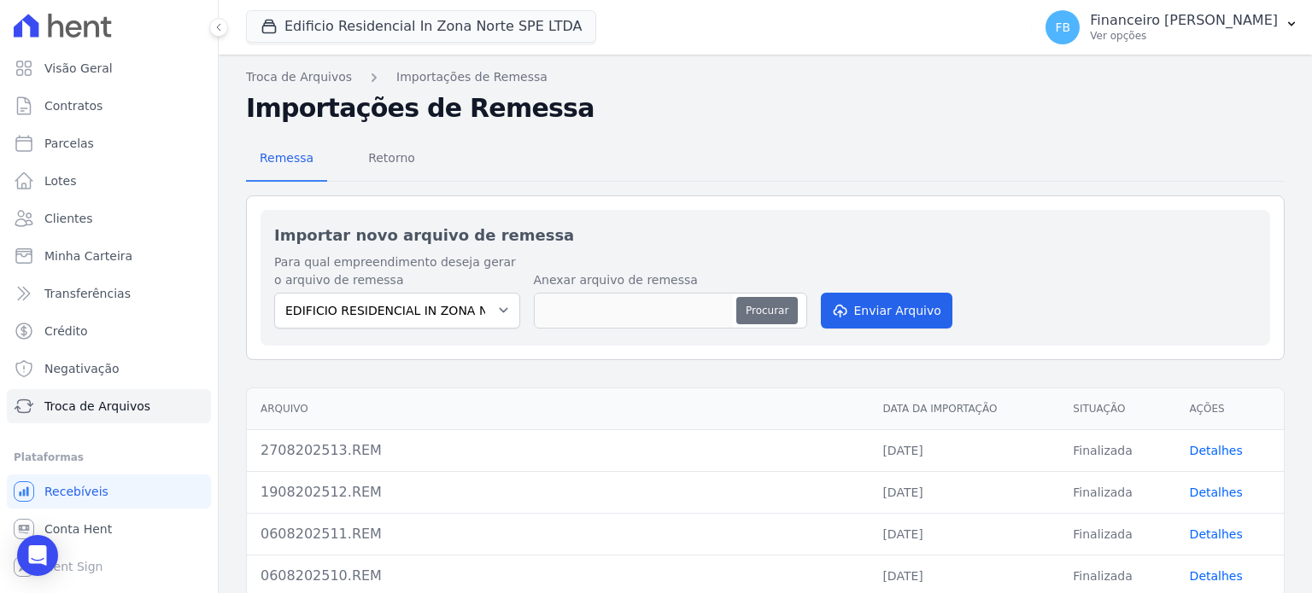
click at [765, 303] on button "Procurar" at bounding box center [766, 310] width 61 height 27
type input "0209202514.REM"
click at [890, 318] on button "Enviar Arquivo" at bounding box center [887, 311] width 132 height 36
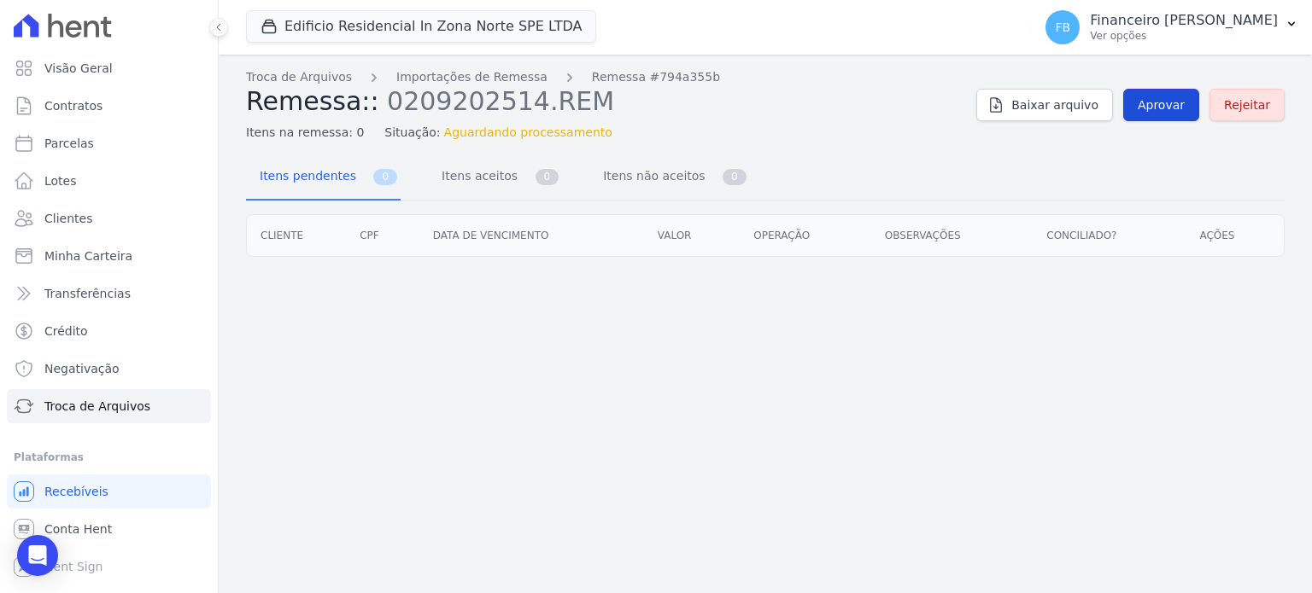
click at [1150, 108] on span "Aprovar" at bounding box center [1160, 104] width 47 height 17
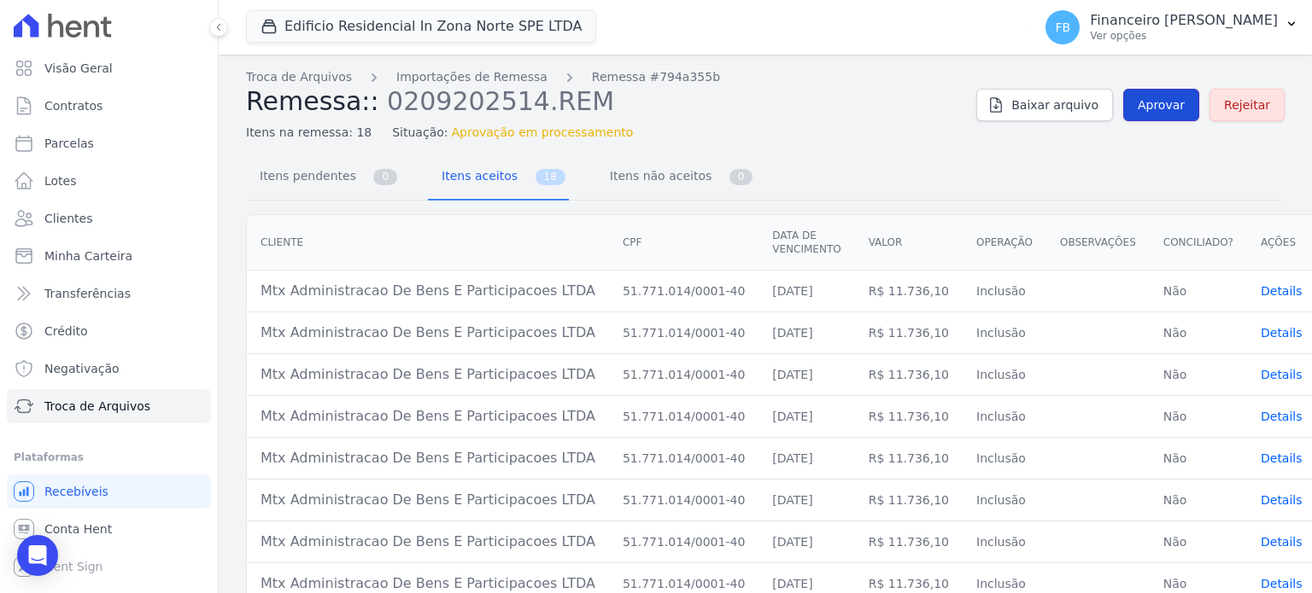
click at [1177, 102] on link "Aprovar" at bounding box center [1161, 105] width 76 height 32
click at [652, 176] on span "Itens não aceitos" at bounding box center [656, 176] width 115 height 34
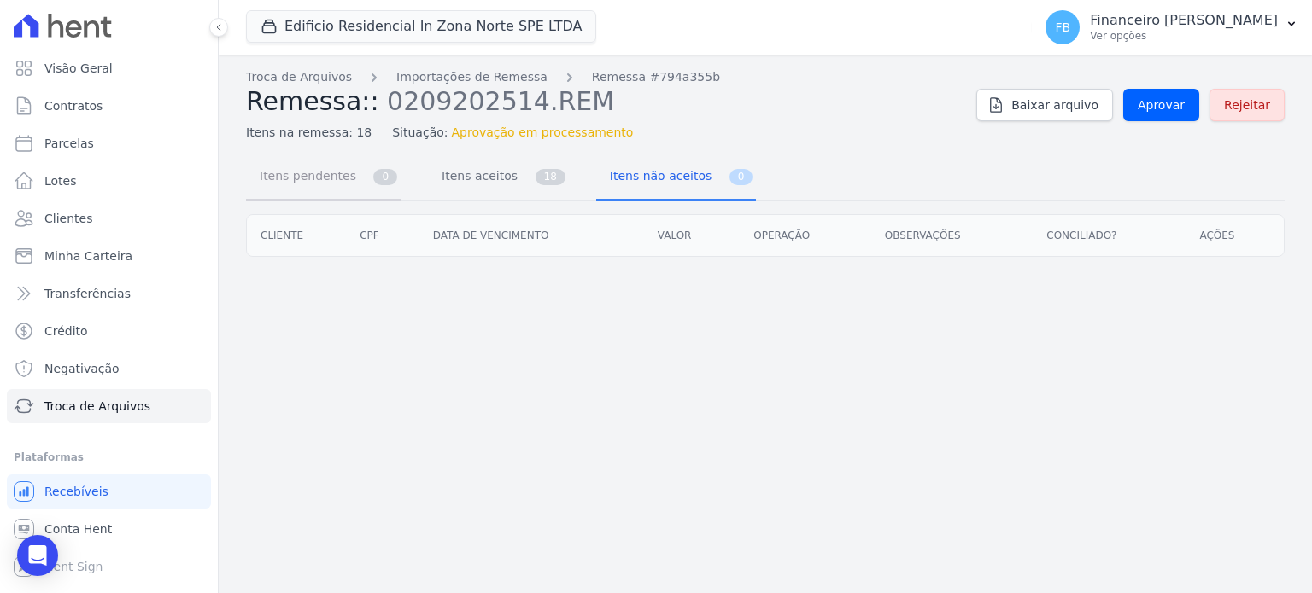
click at [345, 181] on span "Itens pendentes" at bounding box center [304, 176] width 110 height 34
click at [443, 176] on span "Itens aceitos" at bounding box center [476, 176] width 90 height 34
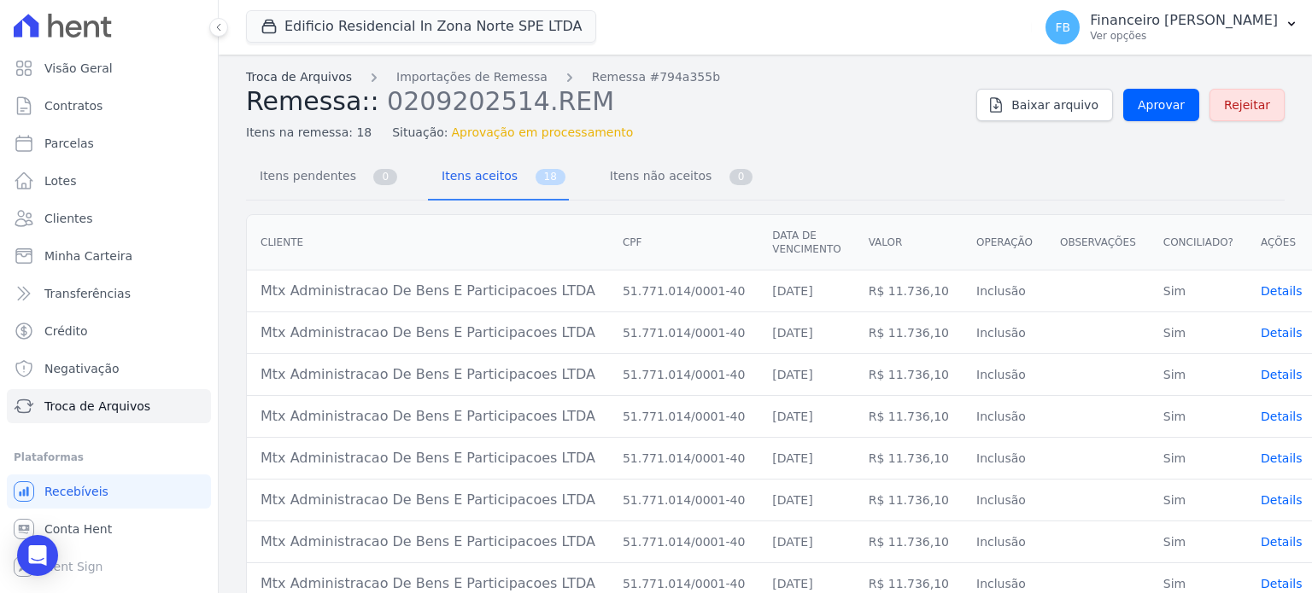
click at [301, 75] on link "Troca de Arquivos" at bounding box center [299, 77] width 106 height 18
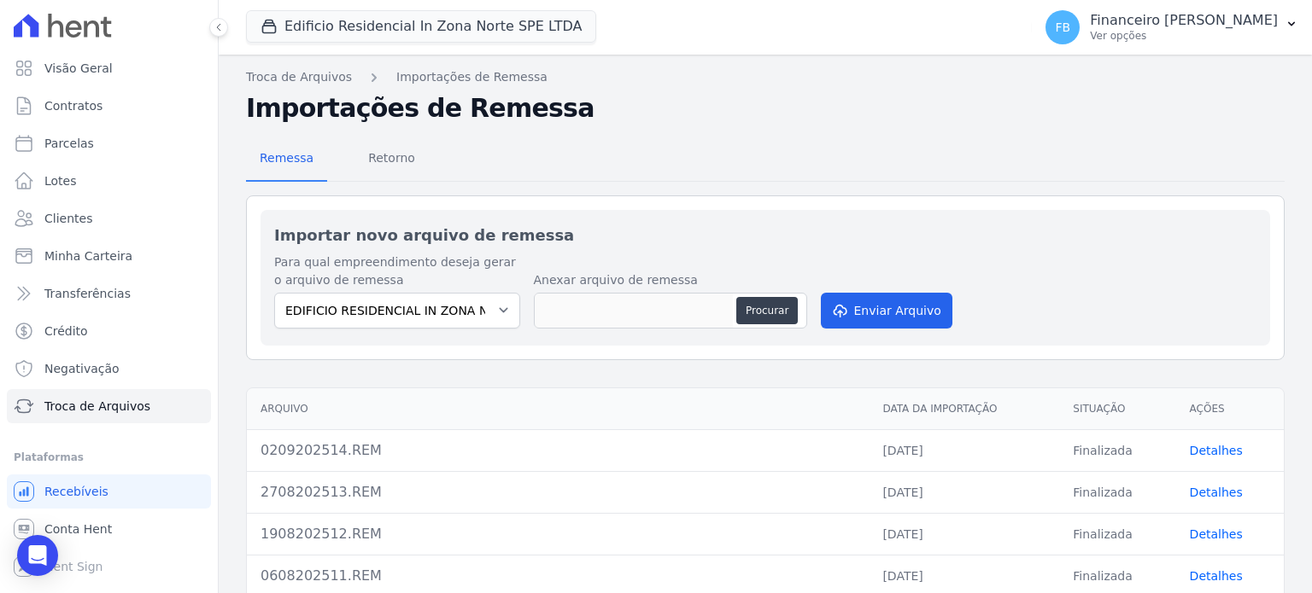
click at [1206, 444] on link "Detalhes" at bounding box center [1216, 451] width 53 height 14
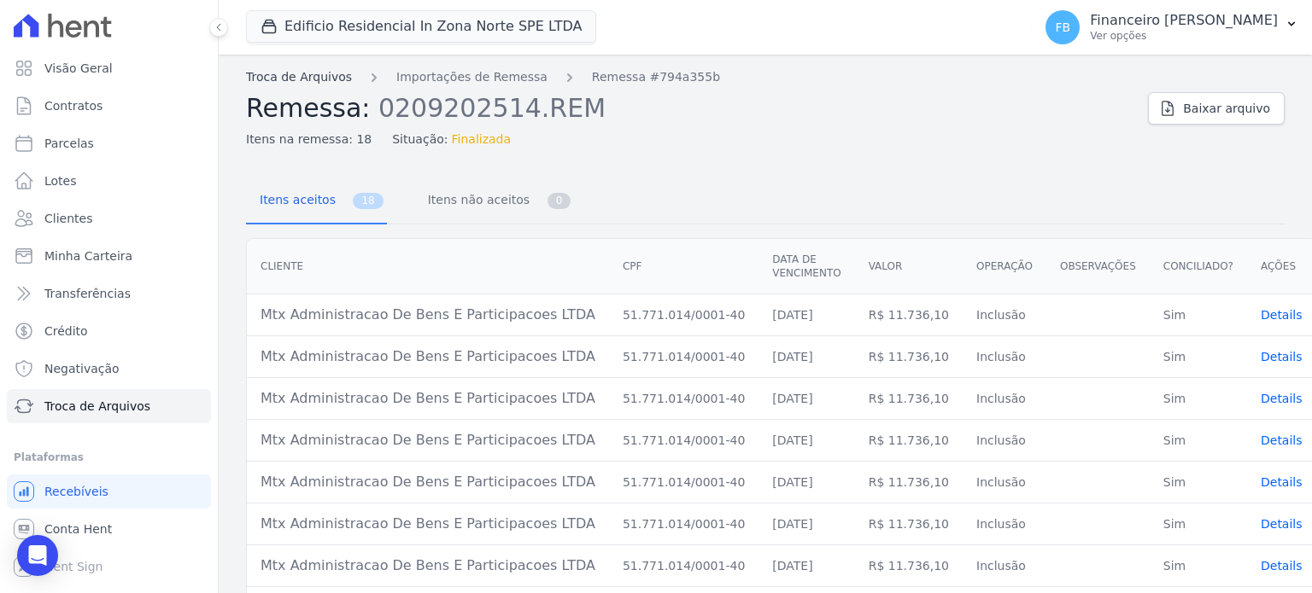
click at [306, 79] on link "Troca de Arquivos" at bounding box center [299, 77] width 106 height 18
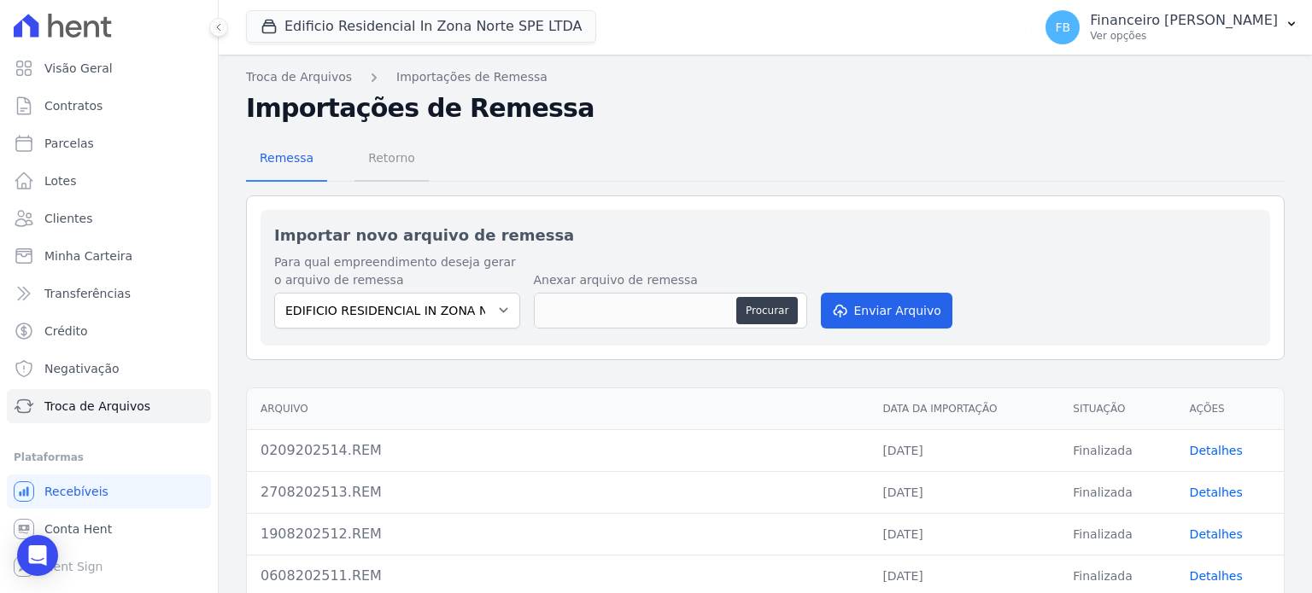
click at [389, 157] on span "Retorno" at bounding box center [391, 158] width 67 height 34
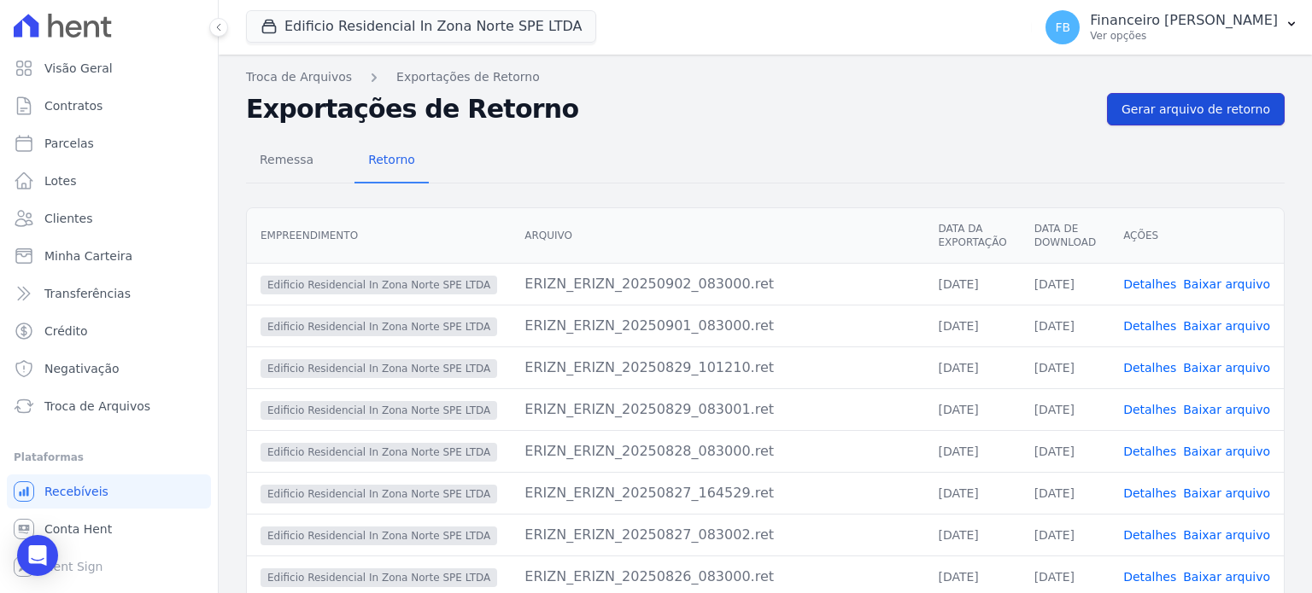
click at [1201, 108] on span "Gerar arquivo de retorno" at bounding box center [1195, 109] width 149 height 17
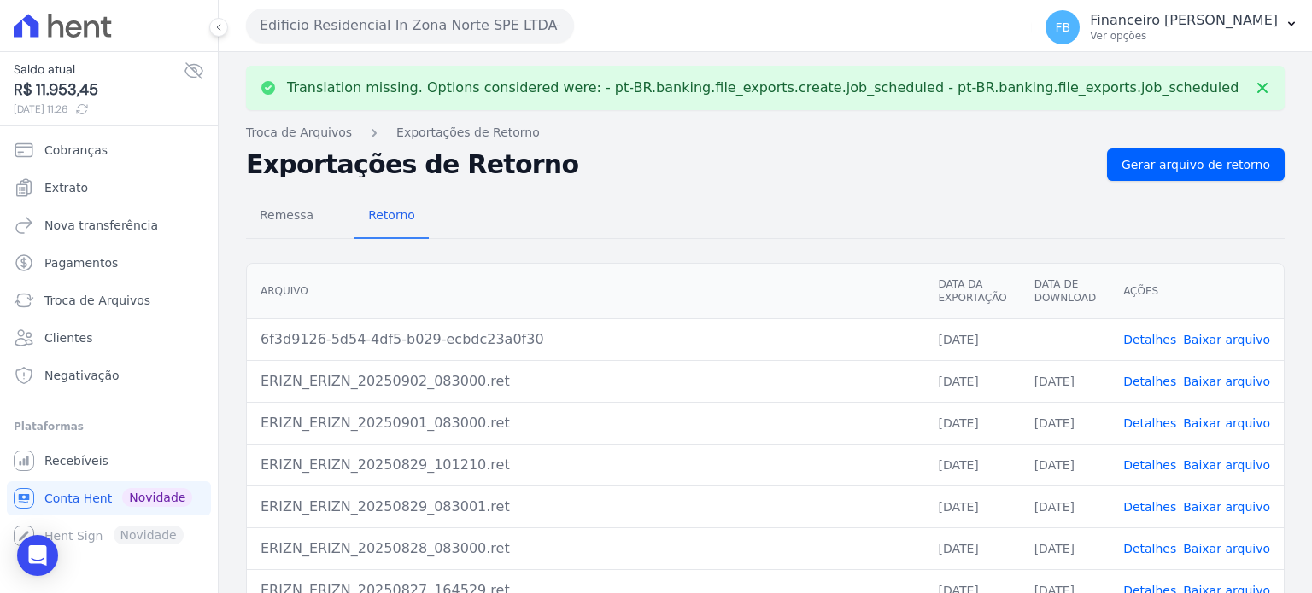
click at [1217, 341] on link "Baixar arquivo" at bounding box center [1226, 340] width 87 height 14
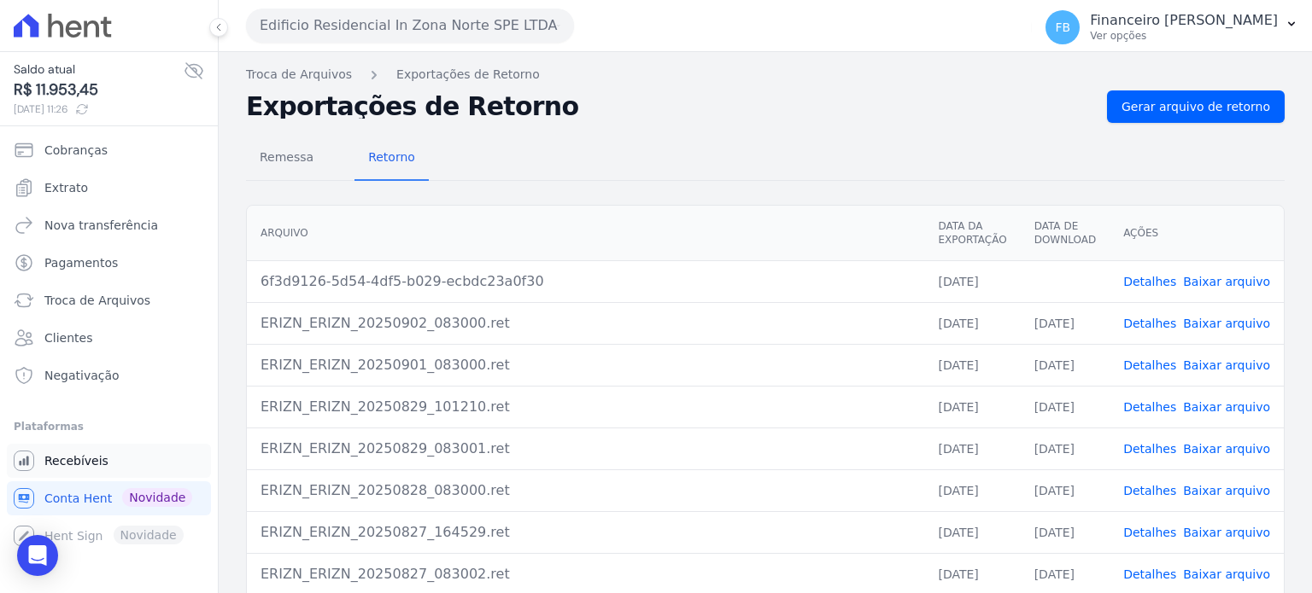
click at [92, 464] on span "Recebíveis" at bounding box center [76, 461] width 64 height 17
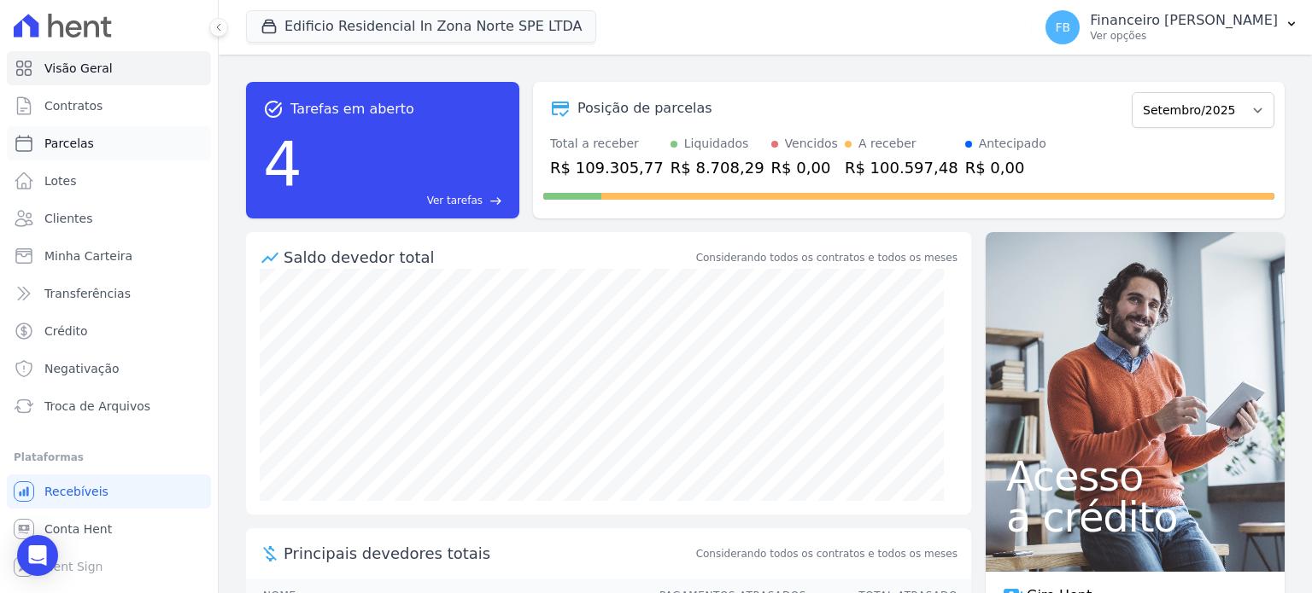
click at [119, 149] on link "Parcelas" at bounding box center [109, 143] width 204 height 34
select select
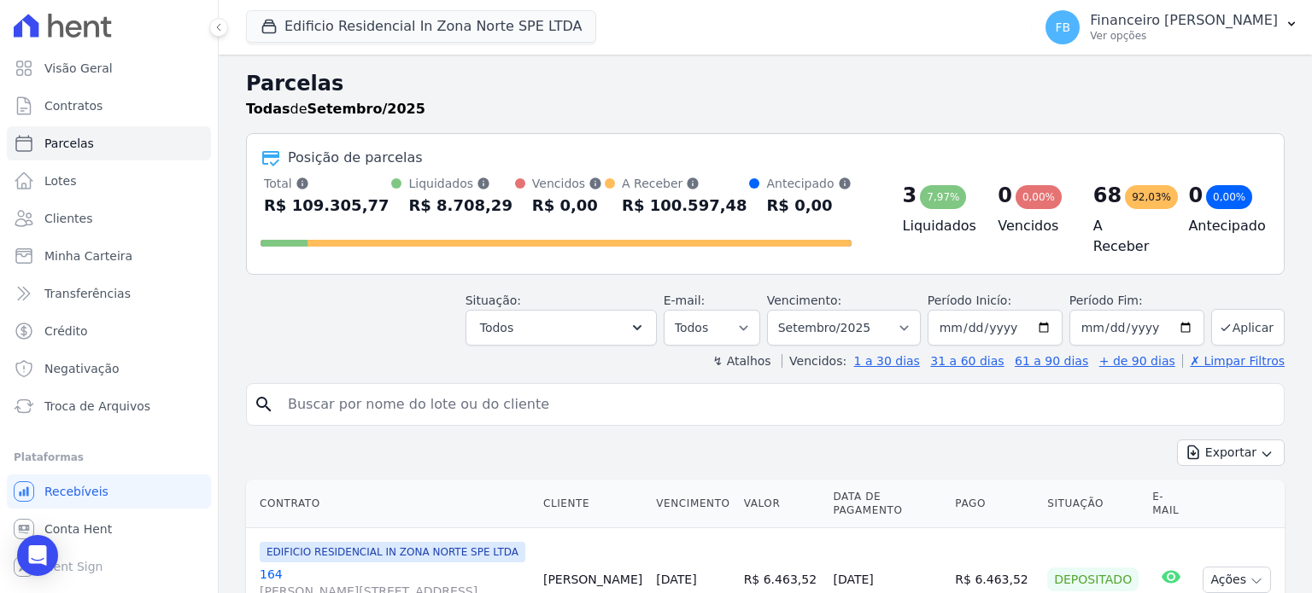
click at [482, 402] on input "search" at bounding box center [777, 405] width 999 height 34
type input "mtx"
select select
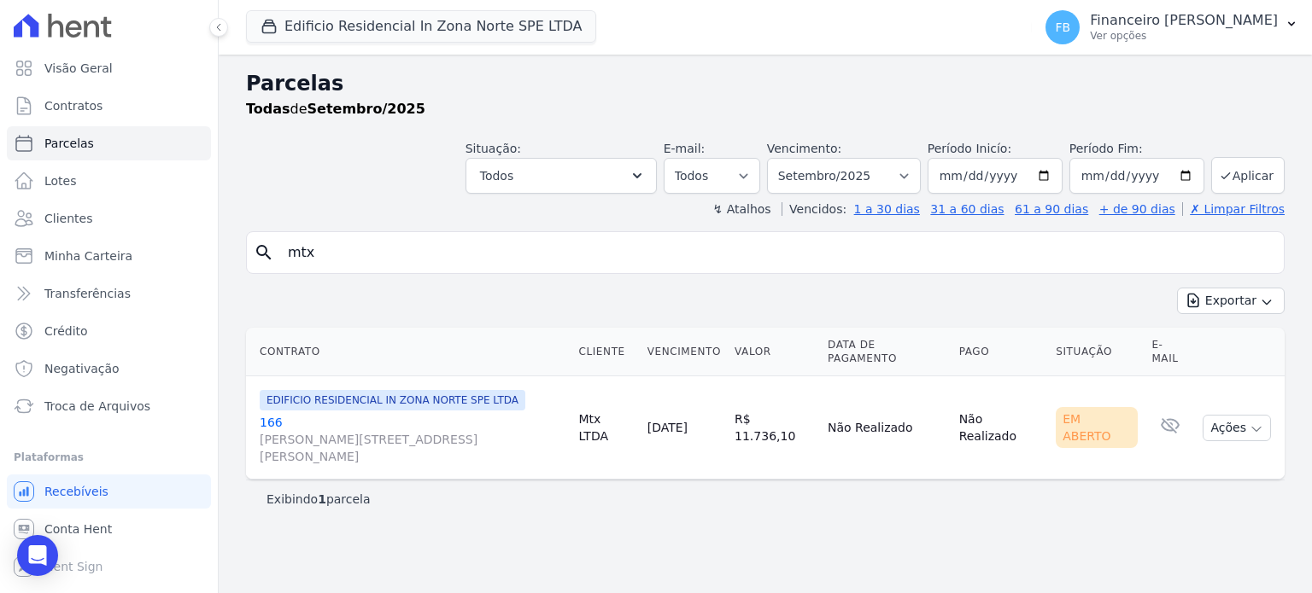
click at [276, 414] on link "[GEOGRAPHIC_DATA][PERSON_NAME][STREET_ADDRESS][PERSON_NAME][GEOGRAPHIC_DATA]" at bounding box center [412, 439] width 305 height 51
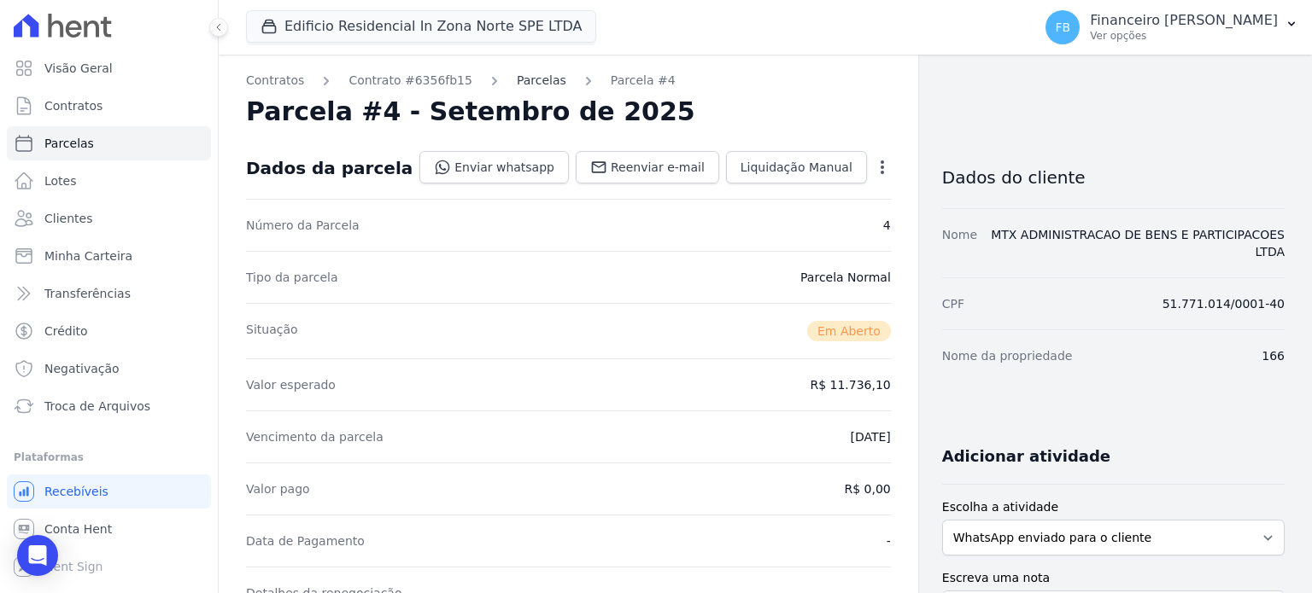
click at [517, 78] on link "Parcelas" at bounding box center [542, 81] width 50 height 18
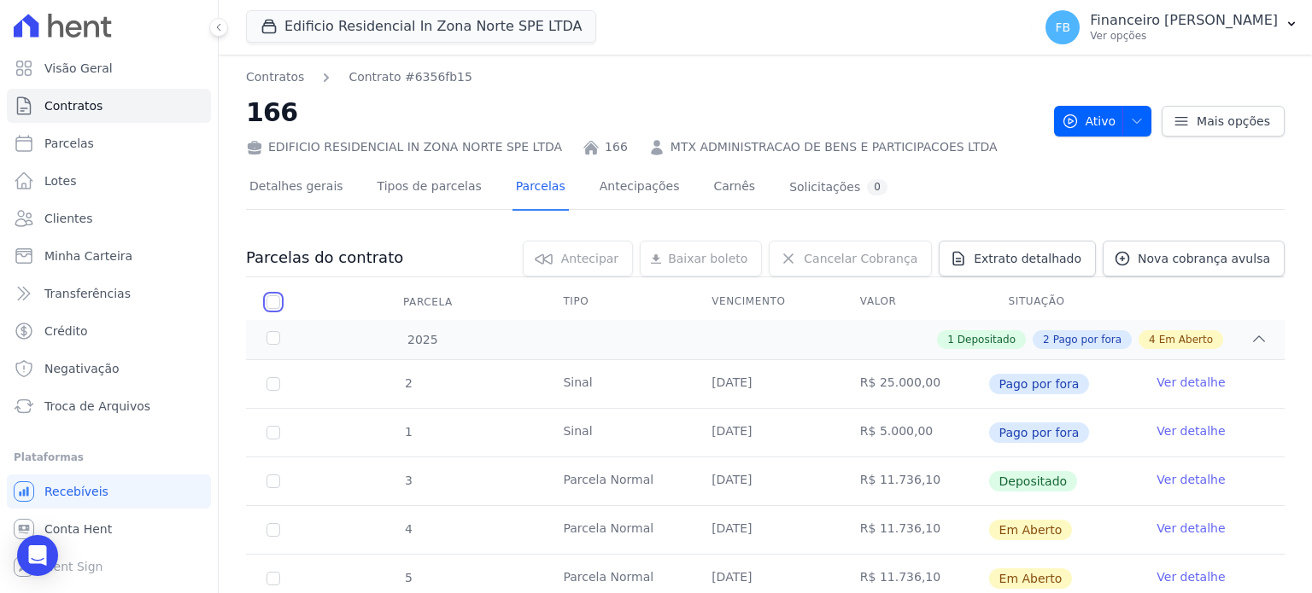
click at [275, 299] on input "checkbox" at bounding box center [273, 302] width 14 height 14
checkbox input "true"
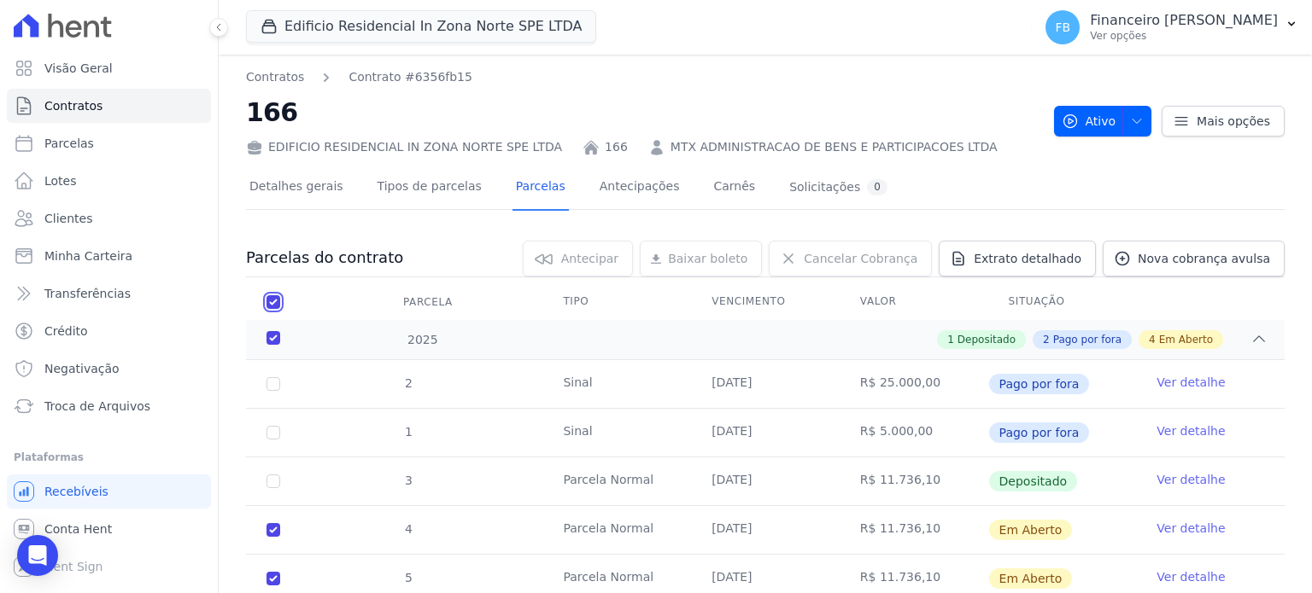
checkbox input "true"
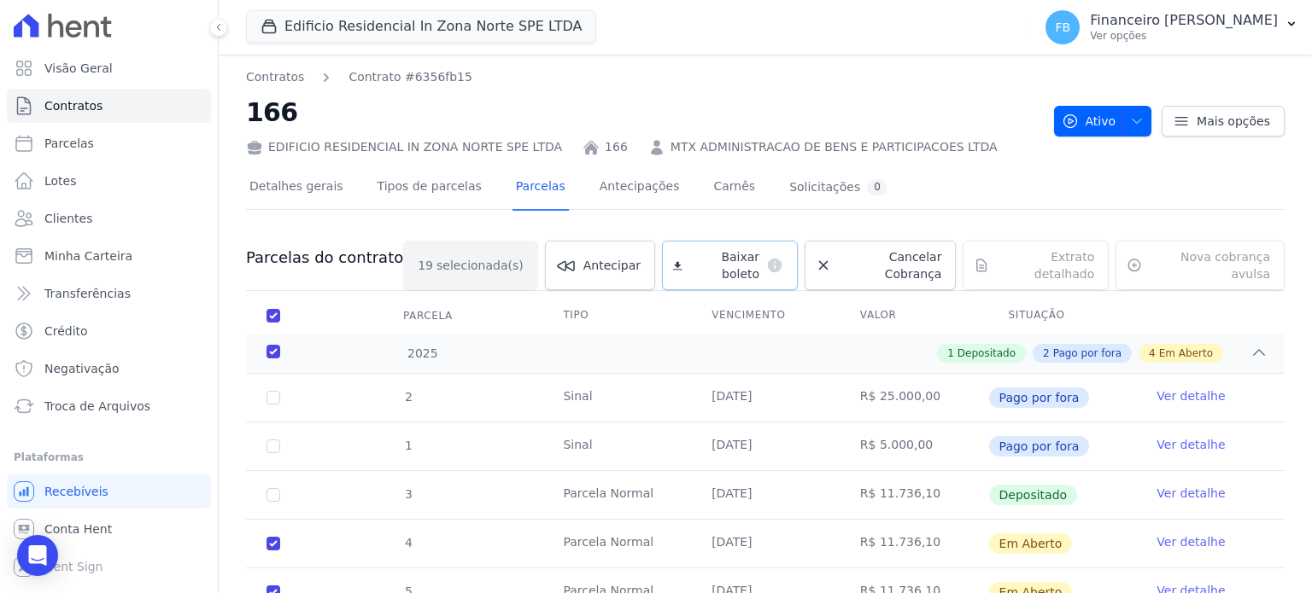
click at [731, 259] on span "Baixar boleto" at bounding box center [724, 265] width 70 height 34
